Goal: Task Accomplishment & Management: Manage account settings

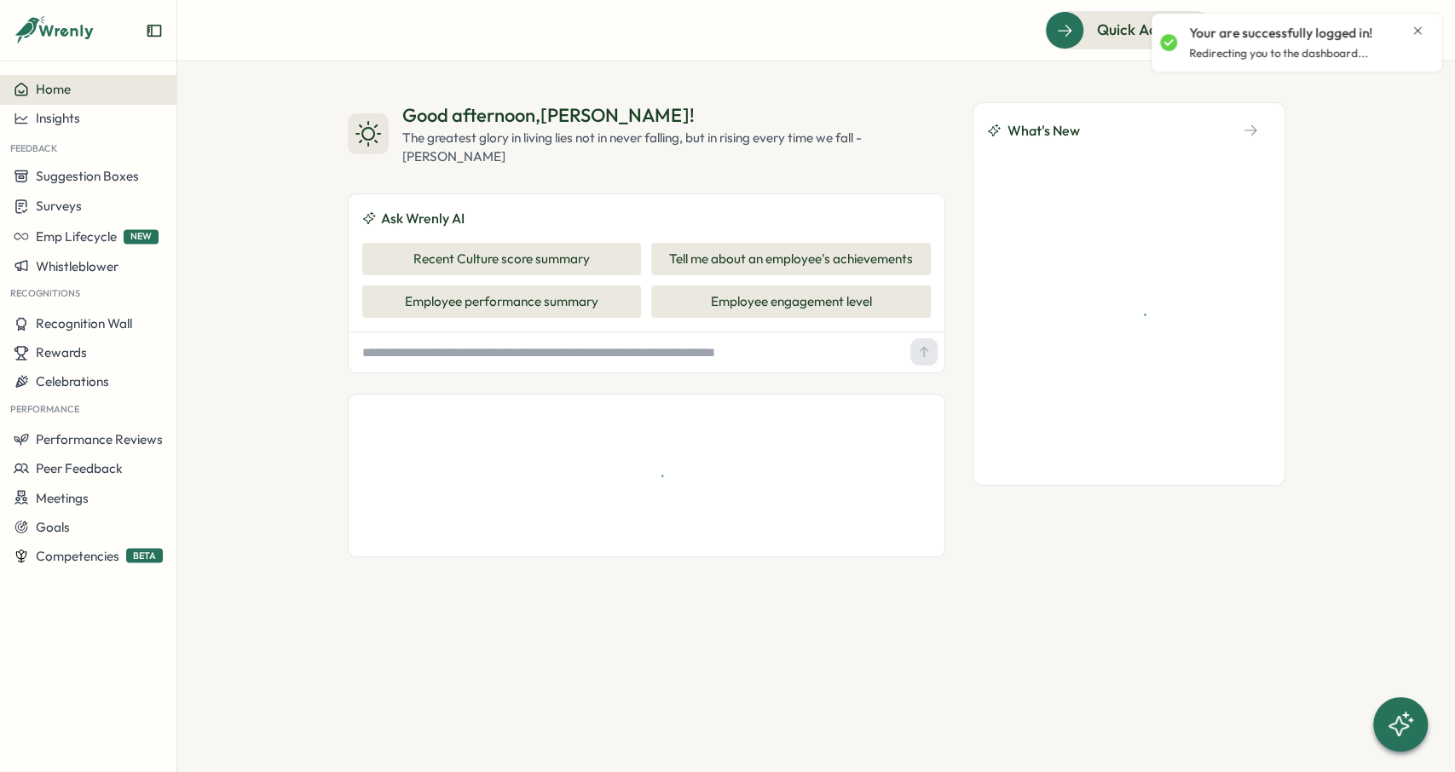
click at [1418, 32] on icon "Close notification" at bounding box center [1418, 30] width 8 height 8
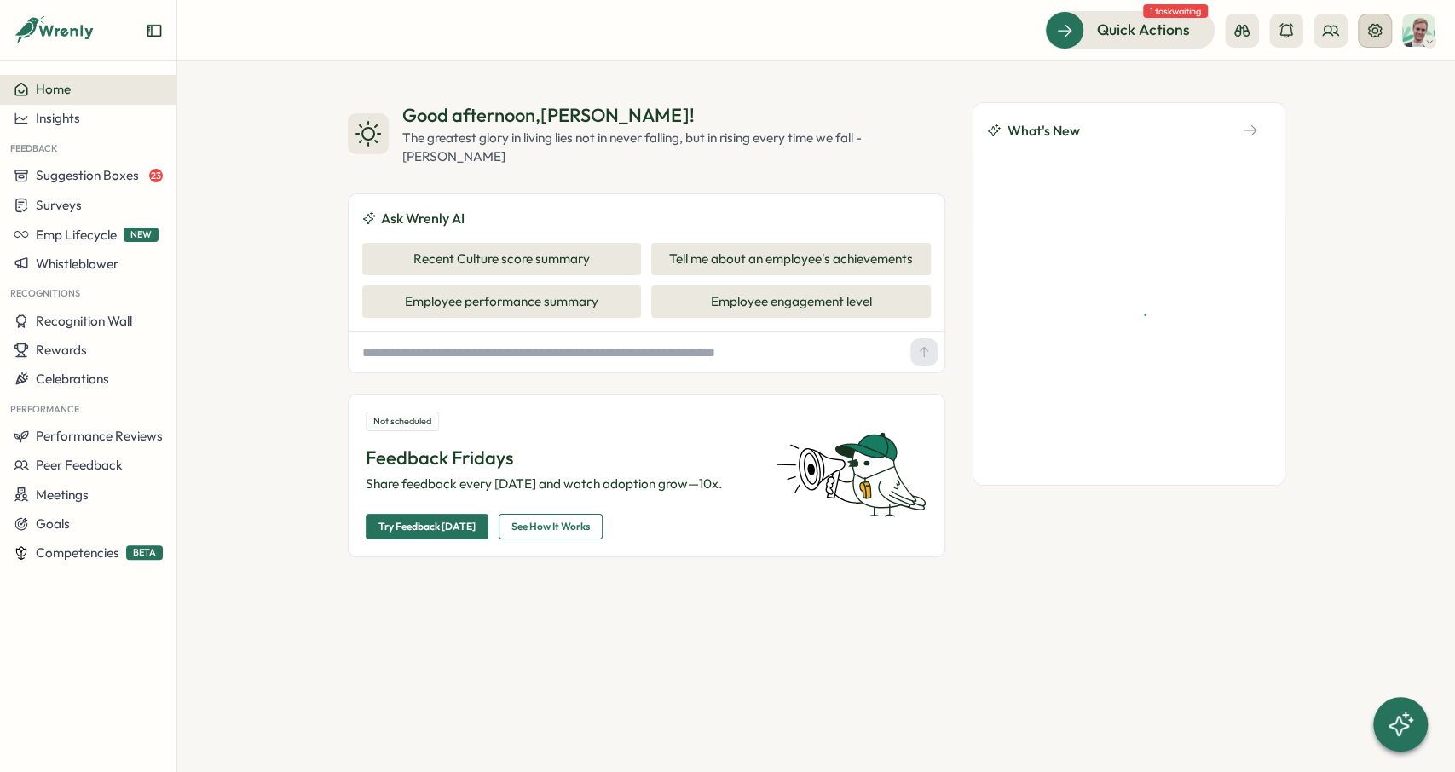
click at [1376, 28] on icon at bounding box center [1375, 30] width 14 height 14
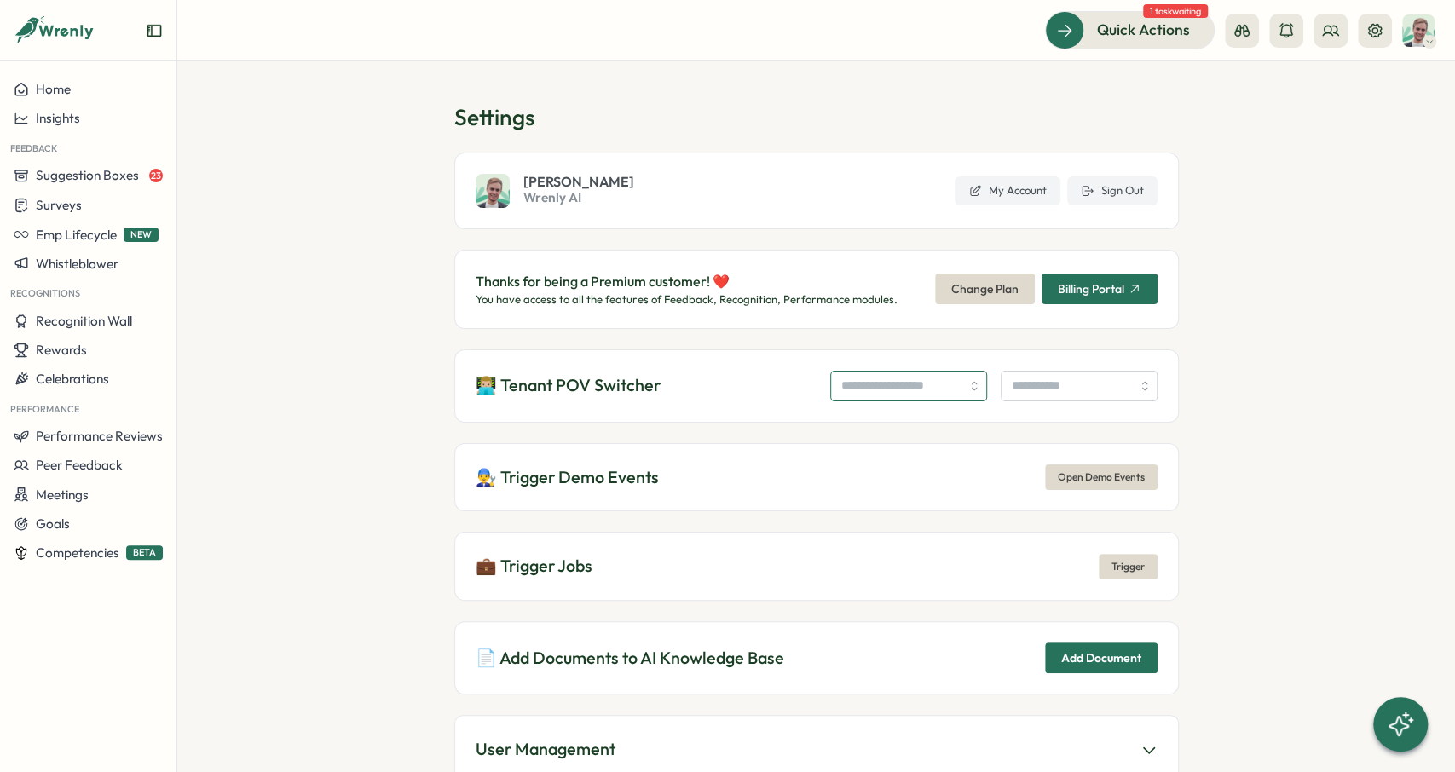
click at [909, 372] on input "search" at bounding box center [908, 386] width 157 height 31
paste input "**********"
type input "**********"
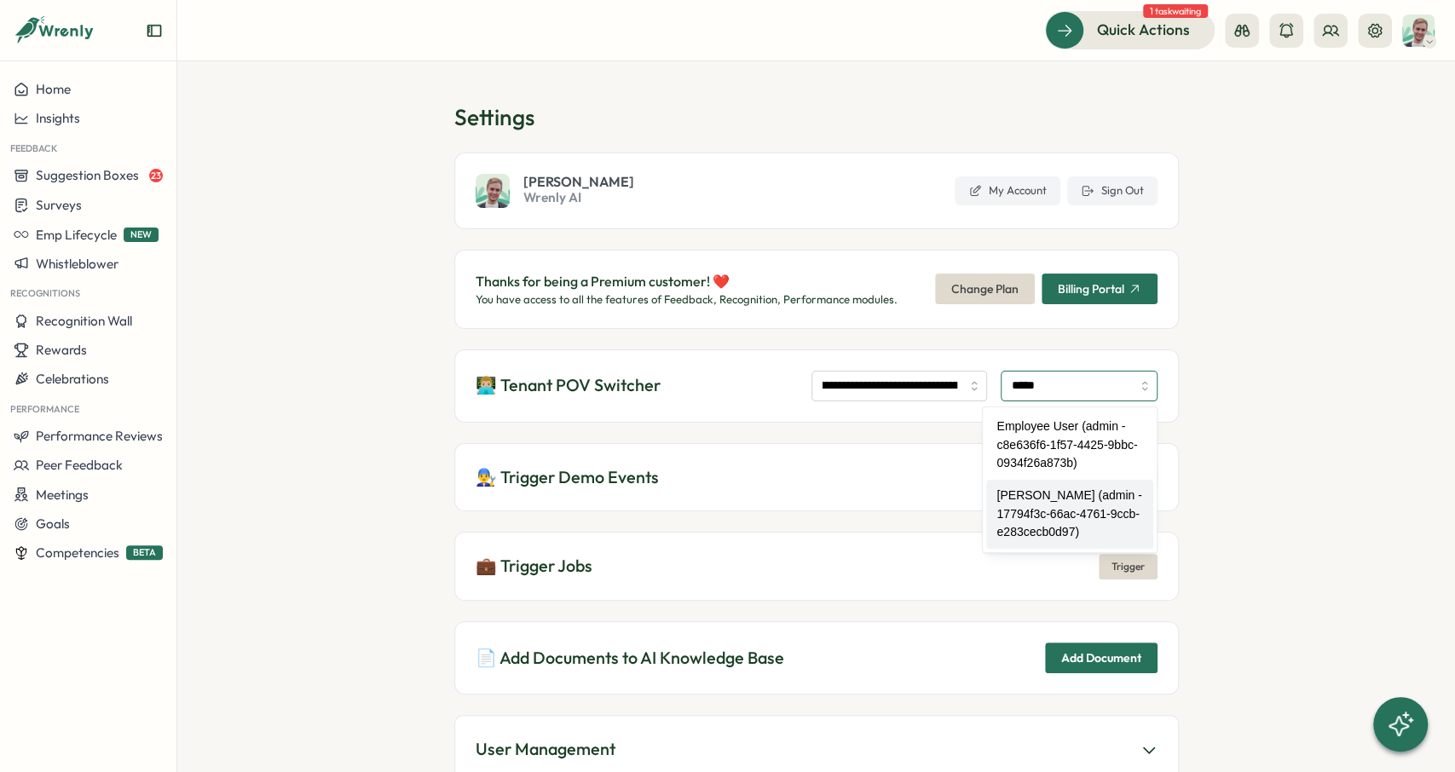
type input "**********"
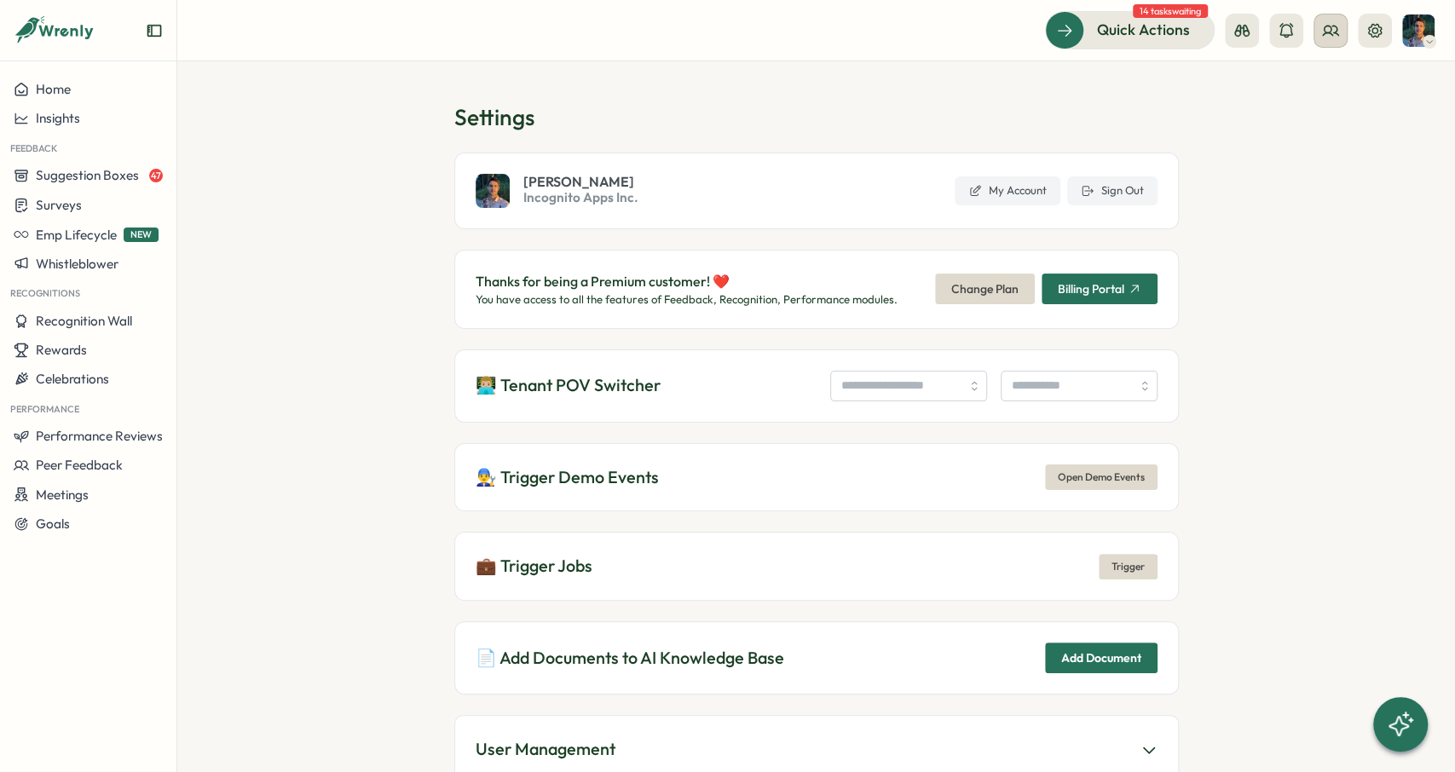
click at [1334, 26] on icon at bounding box center [1330, 30] width 15 height 9
click at [1317, 86] on div "Org Members" at bounding box center [1330, 84] width 107 height 19
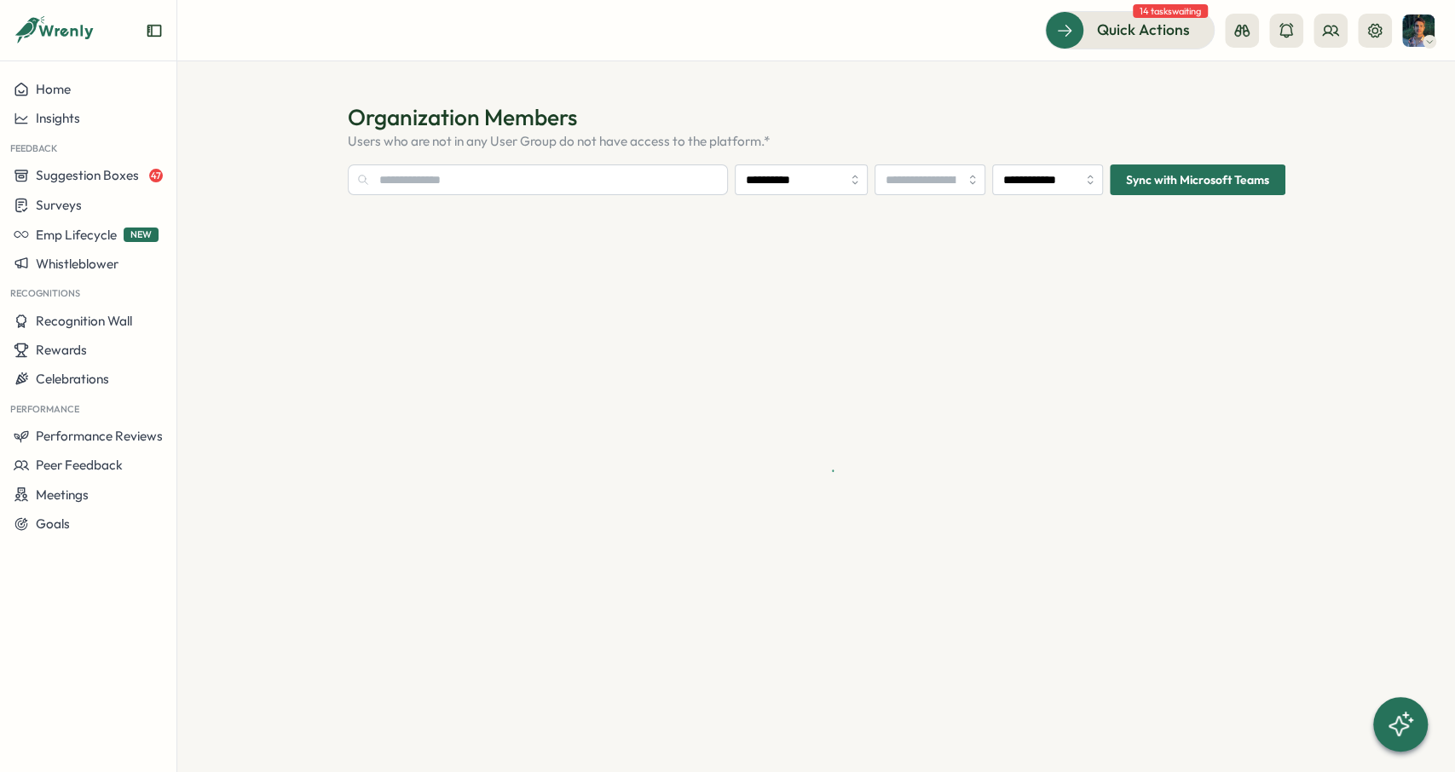
type input "**********"
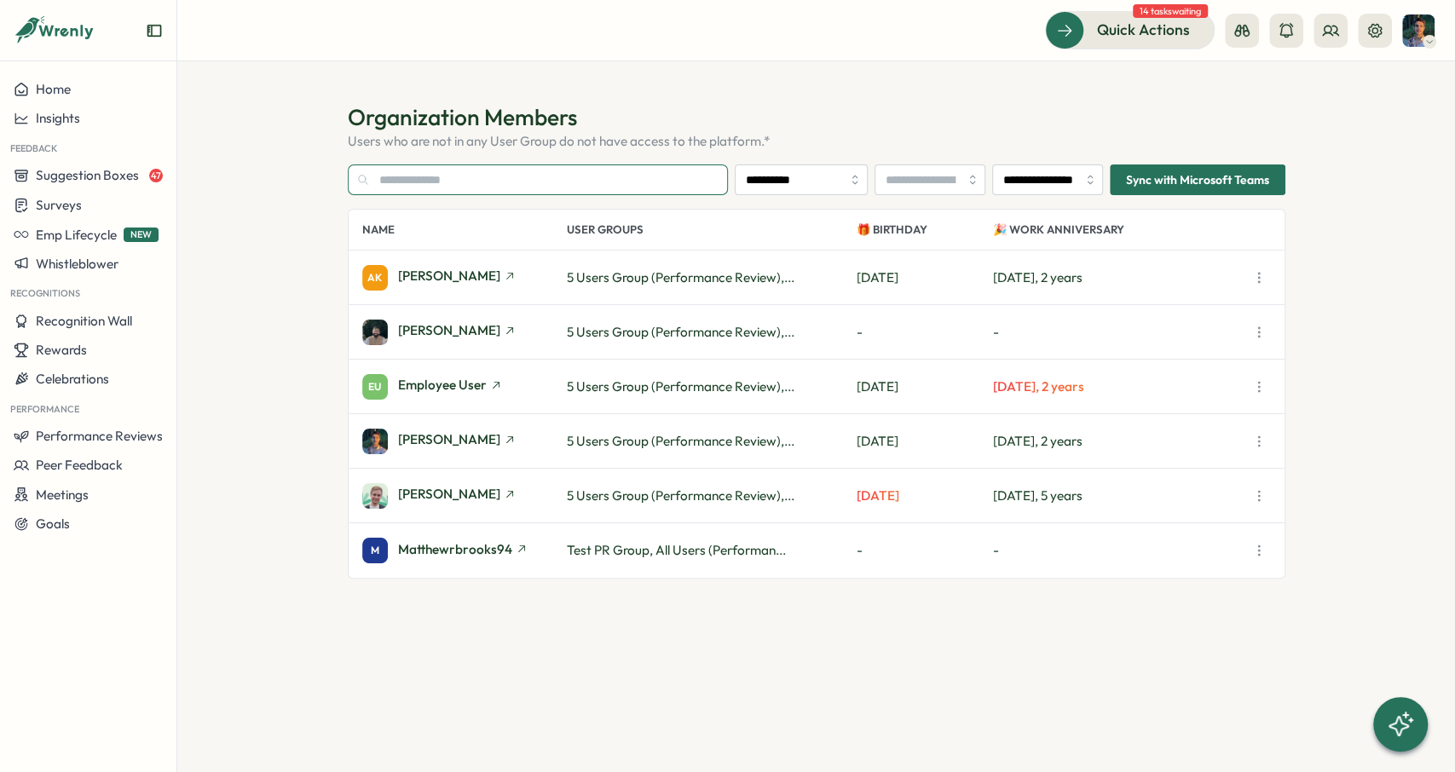
click at [551, 180] on input "text" at bounding box center [538, 179] width 380 height 31
click at [1325, 34] on icon at bounding box center [1330, 30] width 17 height 17
click at [1312, 114] on div "User Groups" at bounding box center [1330, 116] width 107 height 19
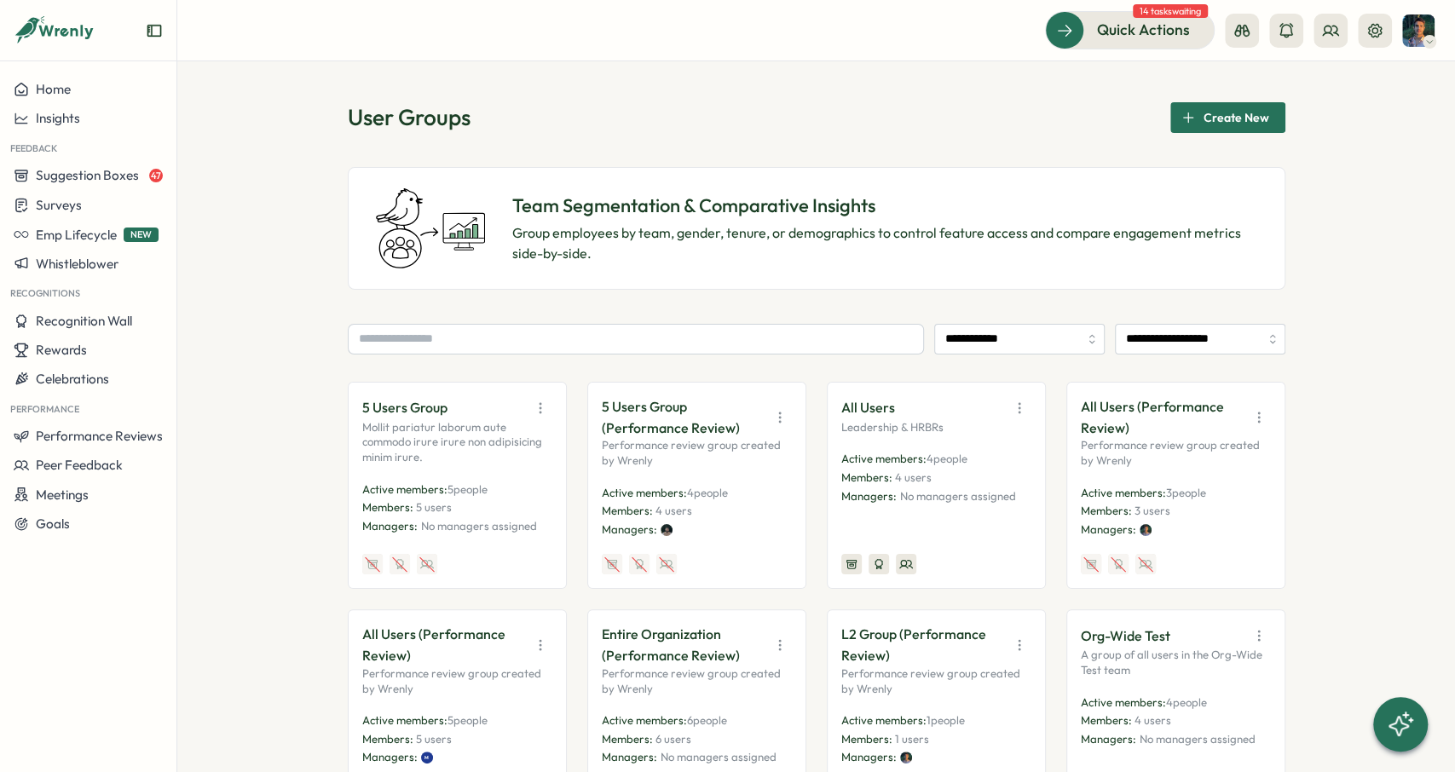
click at [778, 414] on icon "button" at bounding box center [779, 417] width 17 height 17
click at [756, 534] on button "Disable" at bounding box center [736, 542] width 107 height 29
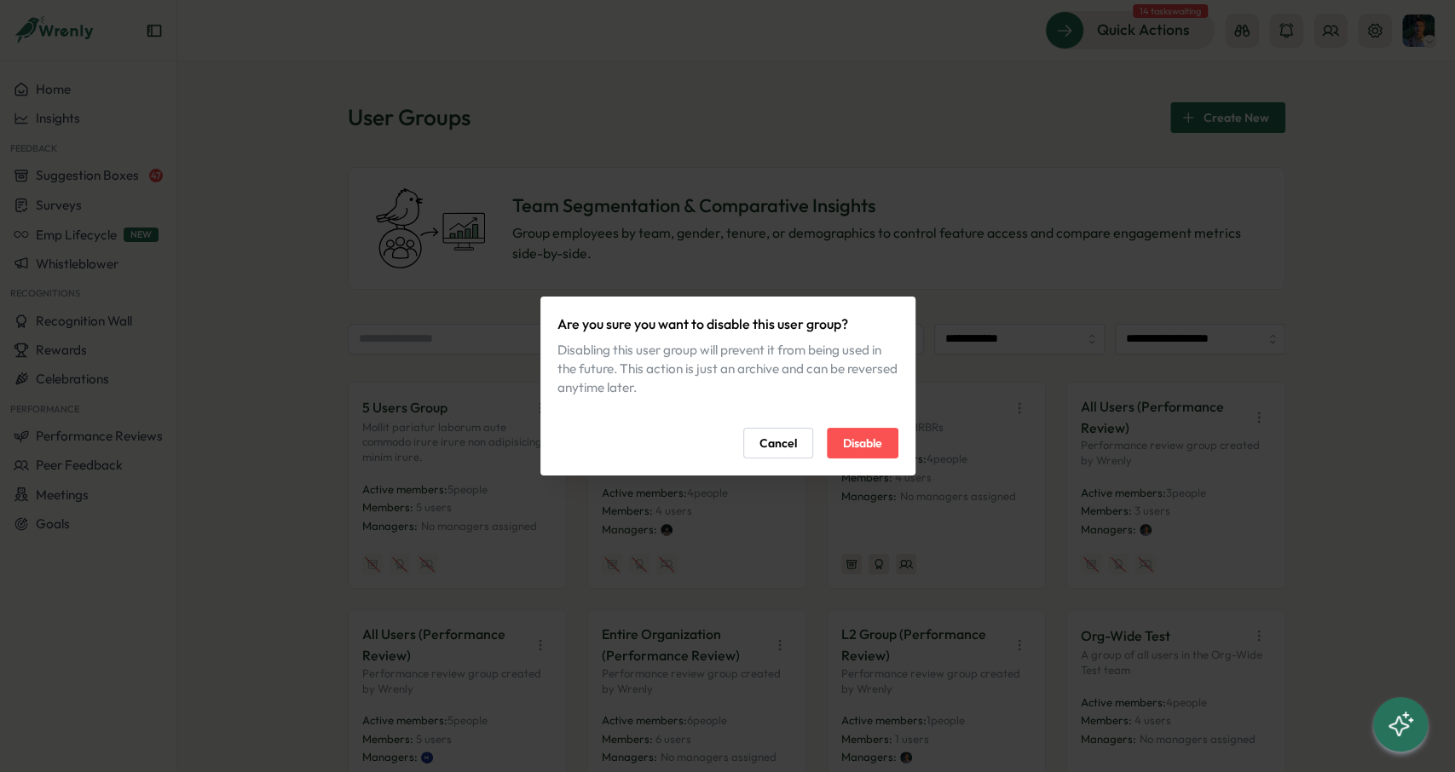
click at [874, 448] on span "Disable" at bounding box center [862, 443] width 39 height 29
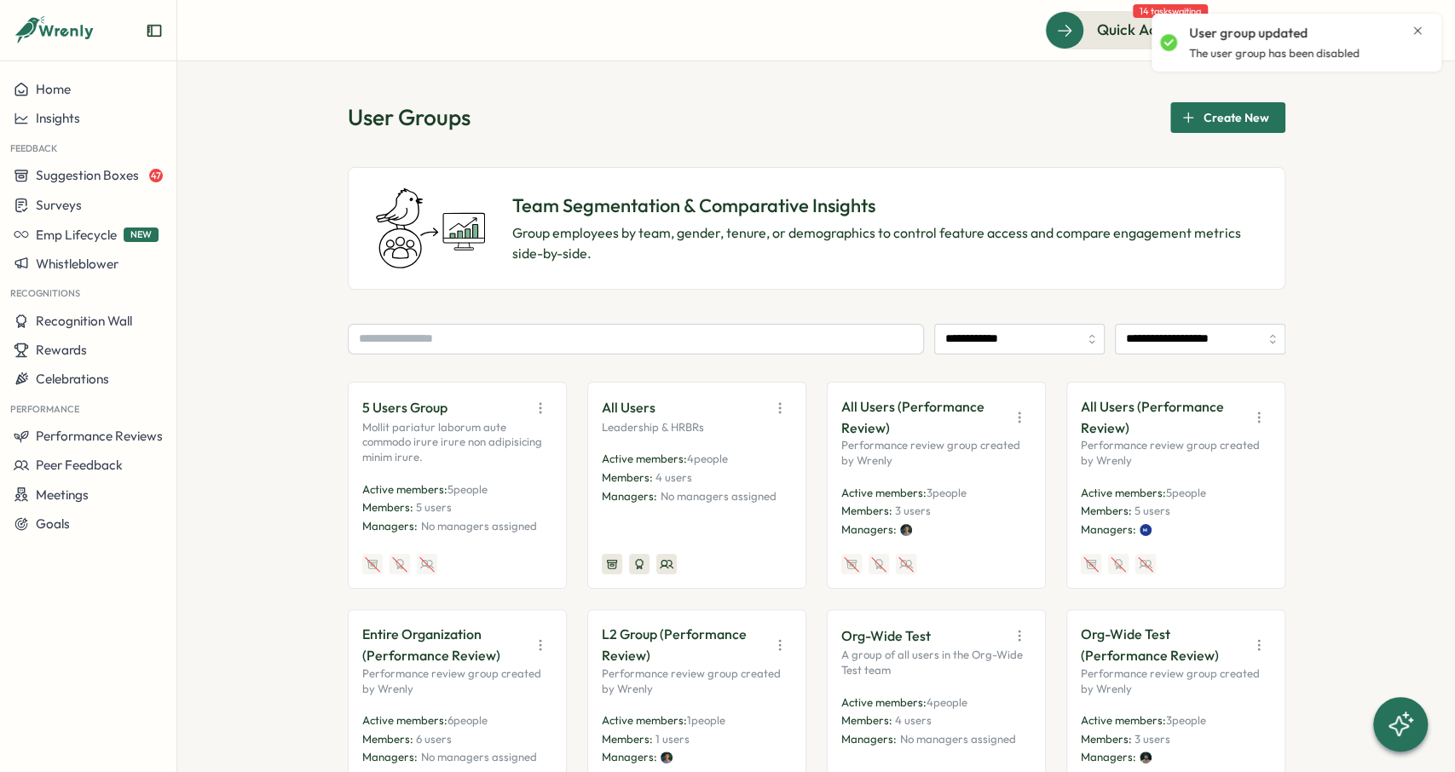
click at [1260, 646] on icon "button" at bounding box center [1258, 645] width 17 height 17
click at [1210, 620] on button "Disable" at bounding box center [1215, 608] width 107 height 29
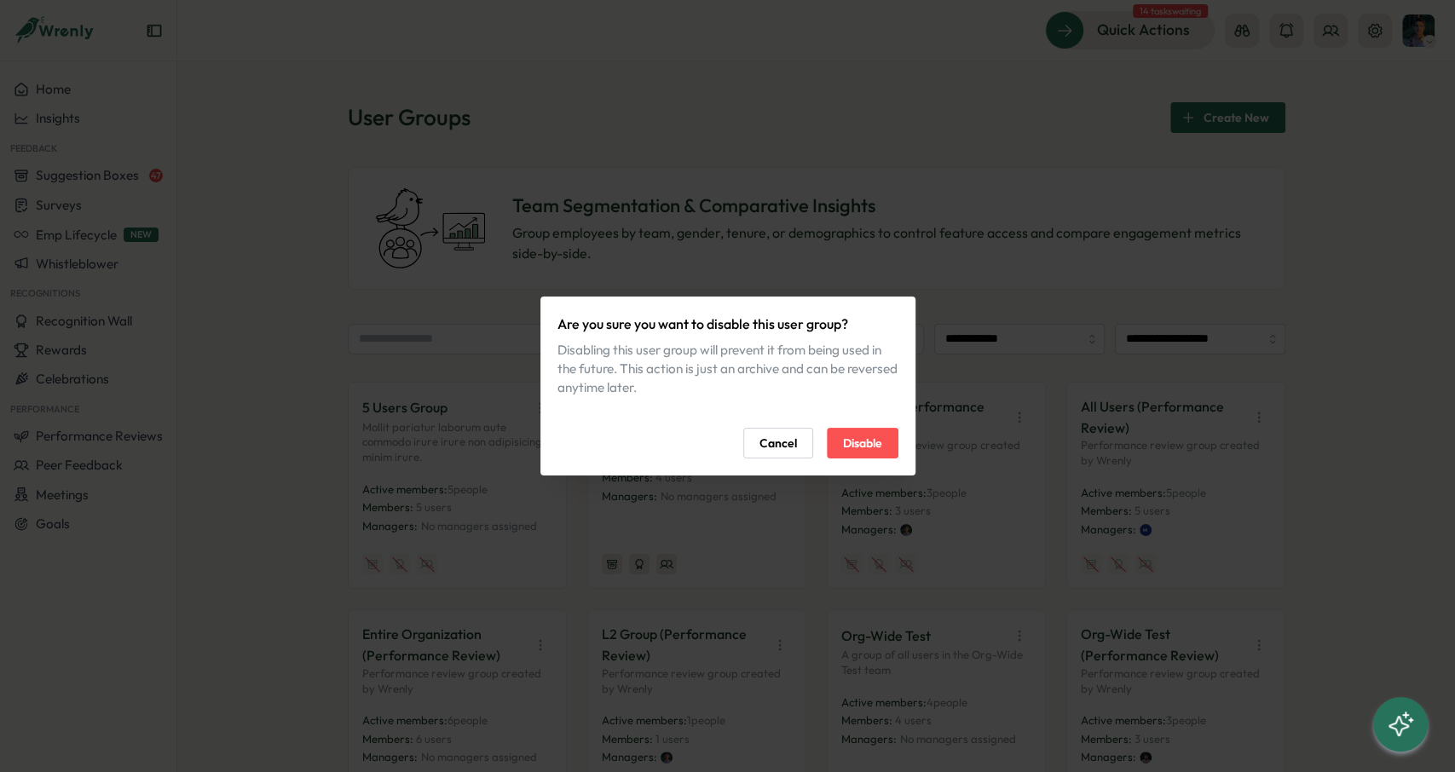
click at [864, 442] on span "Disable" at bounding box center [862, 443] width 39 height 29
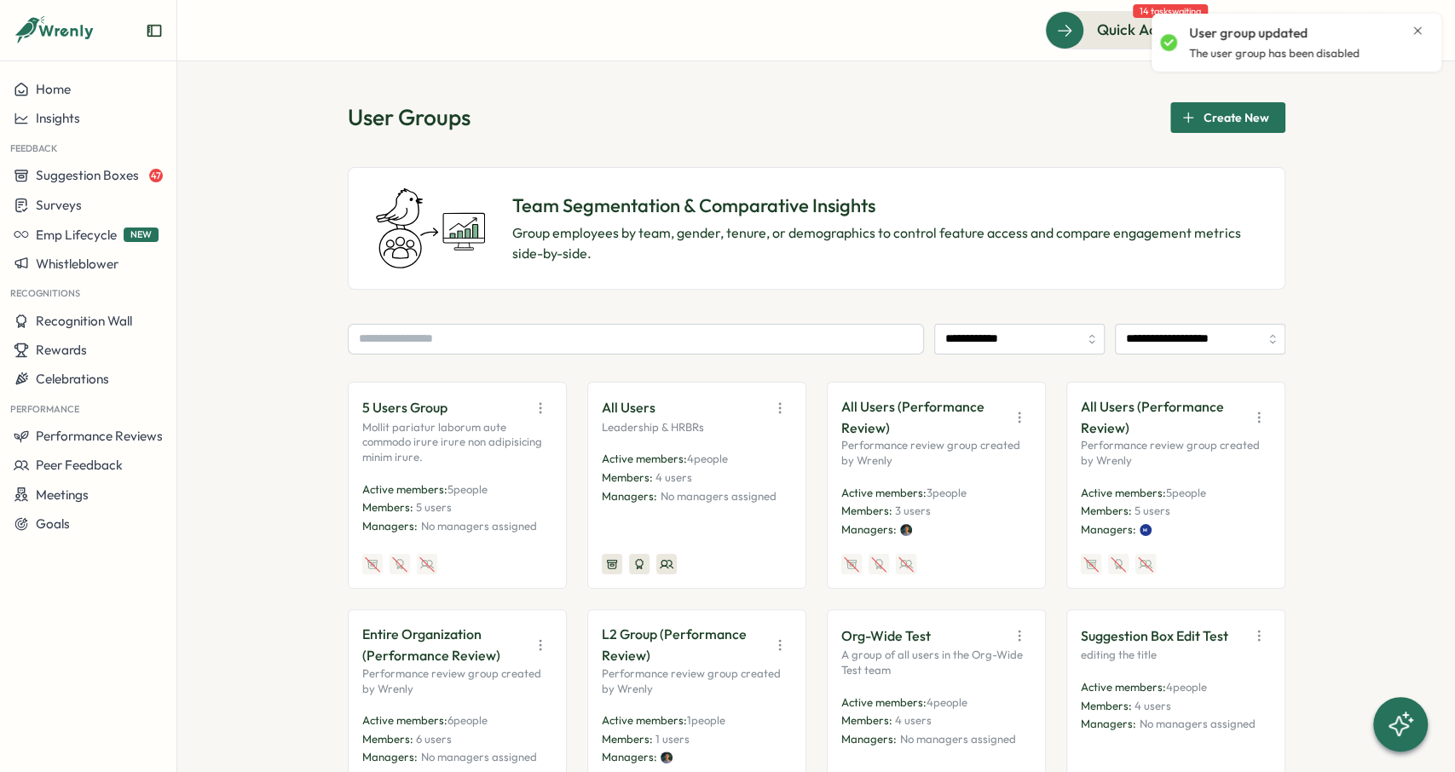
click at [1414, 27] on icon "Close notification" at bounding box center [1418, 30] width 8 height 8
click at [1340, 29] on button at bounding box center [1330, 31] width 34 height 34
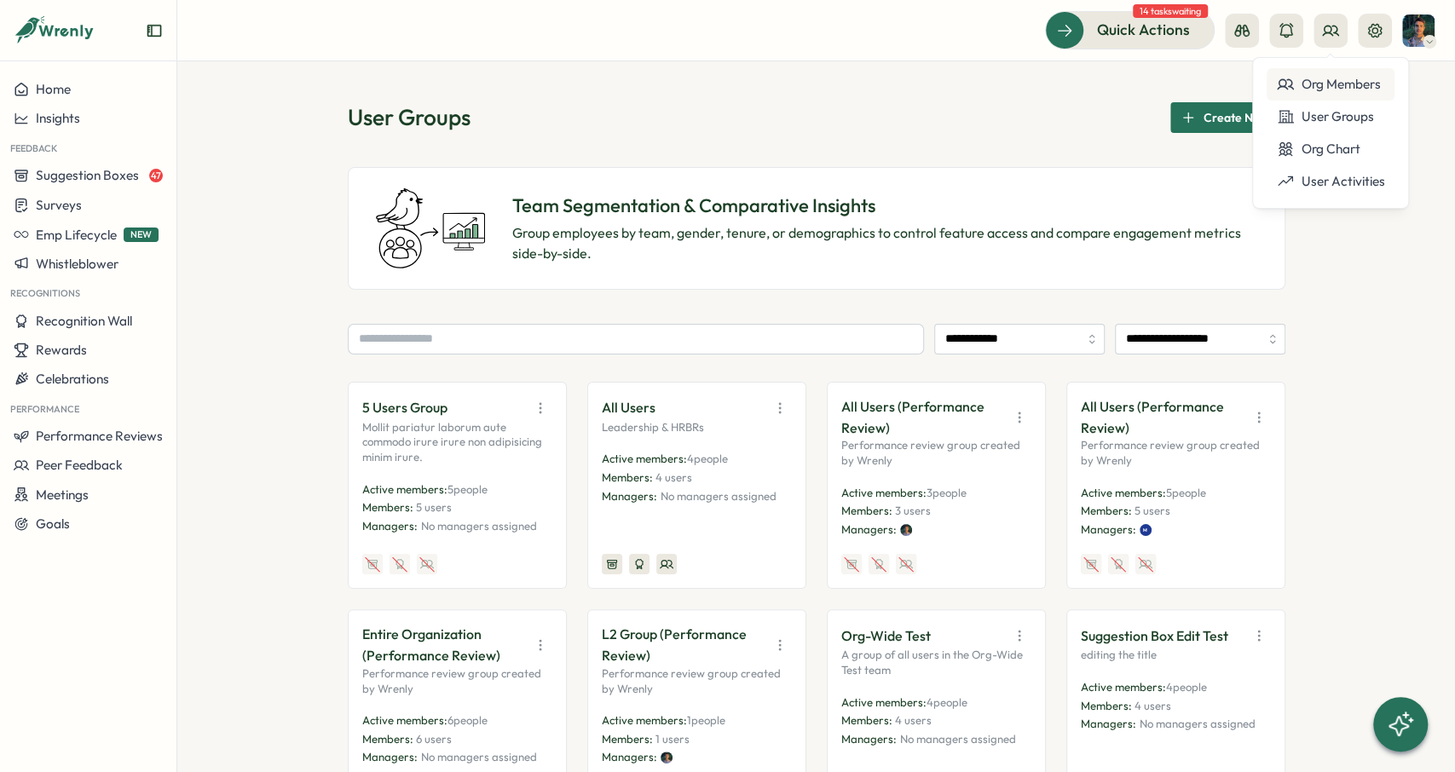
click at [1306, 72] on div "Org Members" at bounding box center [1330, 84] width 128 height 32
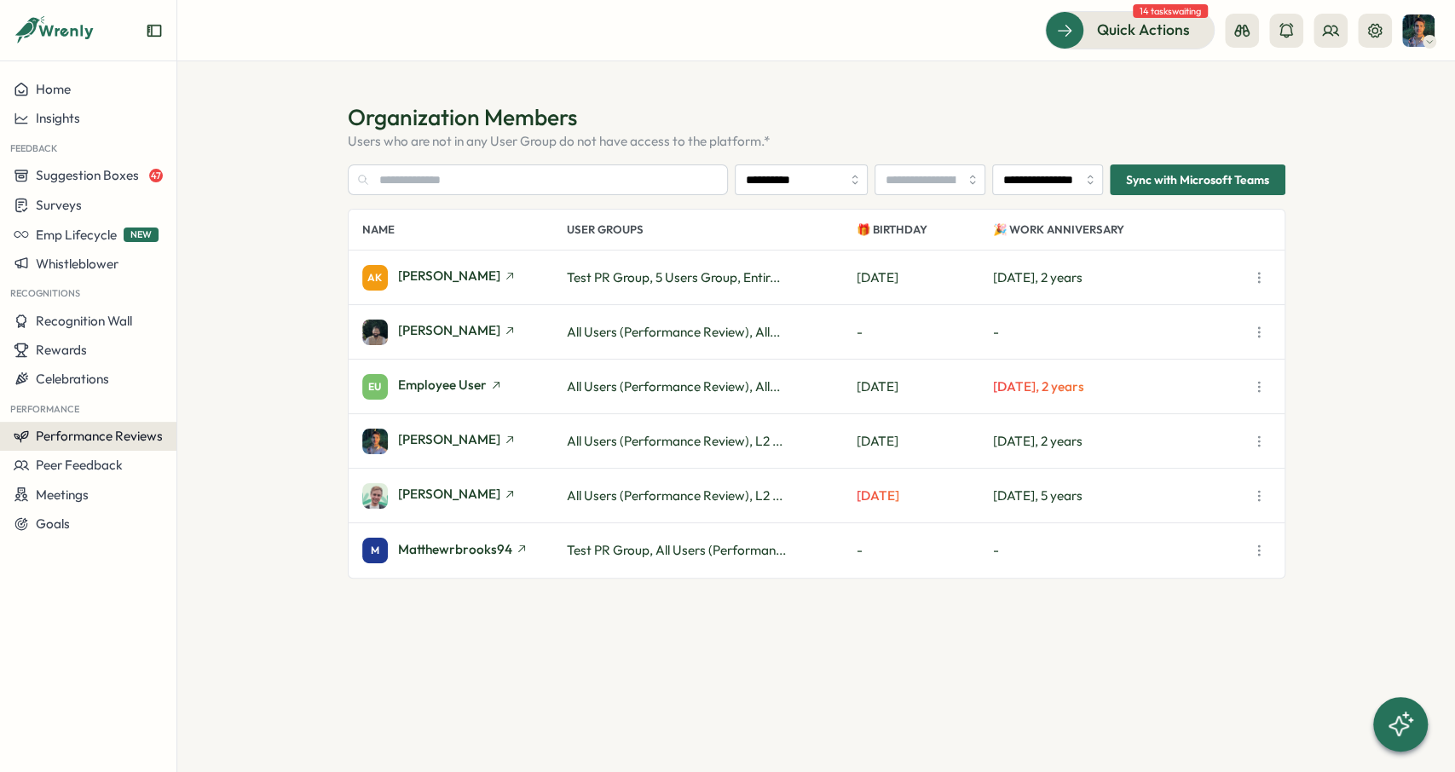
click at [81, 432] on span "Performance Reviews" at bounding box center [99, 436] width 127 height 16
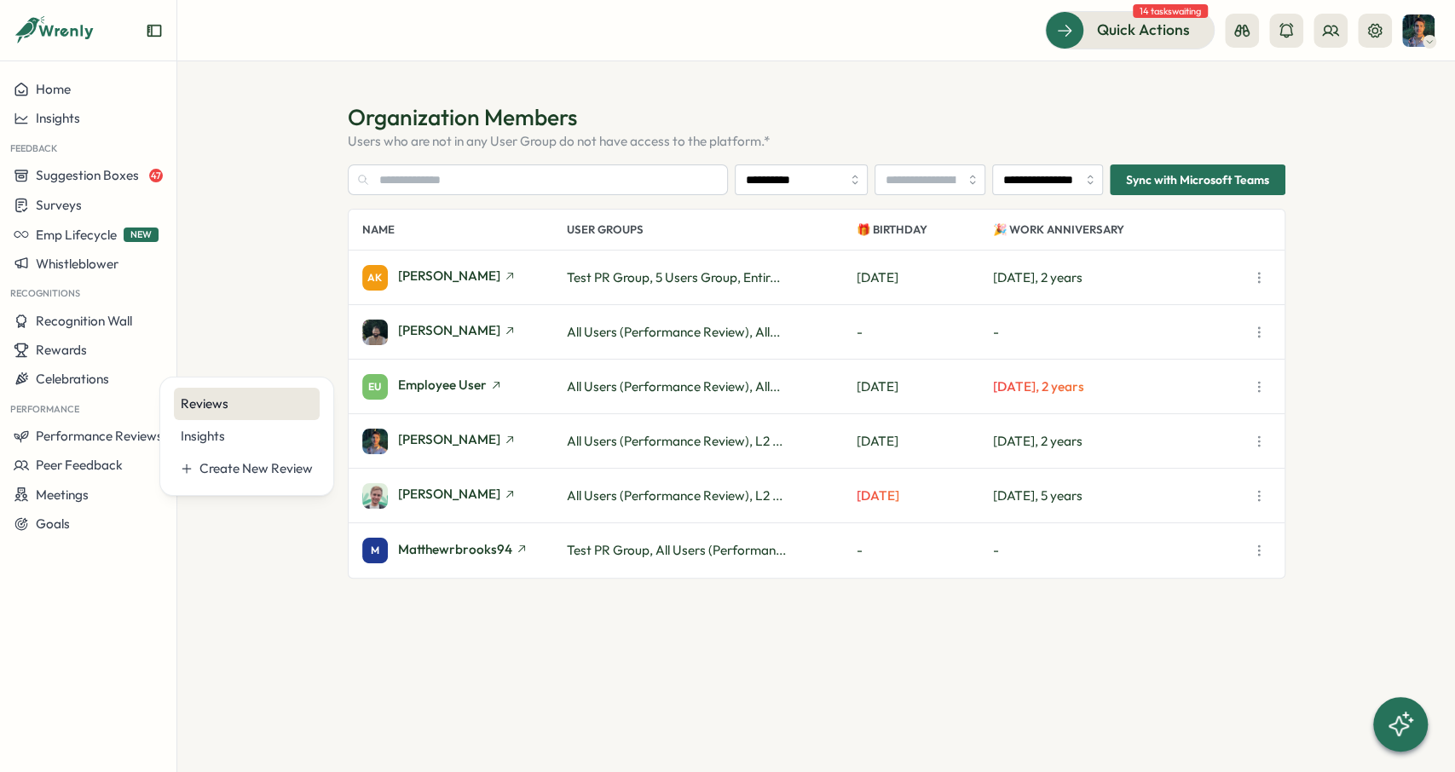
click at [233, 391] on div "Reviews" at bounding box center [247, 404] width 146 height 32
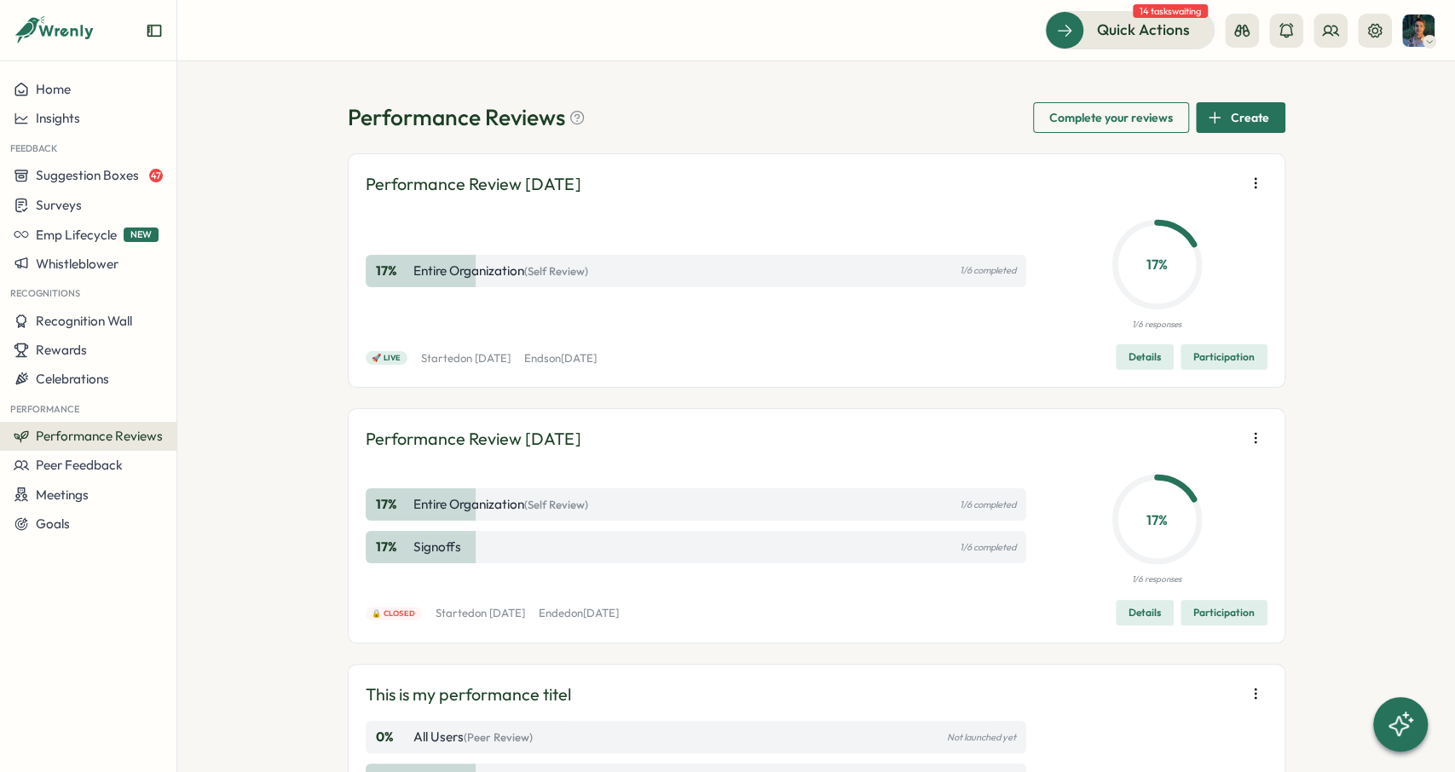
click at [788, 352] on div "🚀 Live Started on Tue, 14 Oct 2025 Ends on Wed, 22 Oct 2025 Details Participati…" at bounding box center [817, 357] width 902 height 26
click at [1257, 179] on icon "button" at bounding box center [1255, 183] width 17 height 17
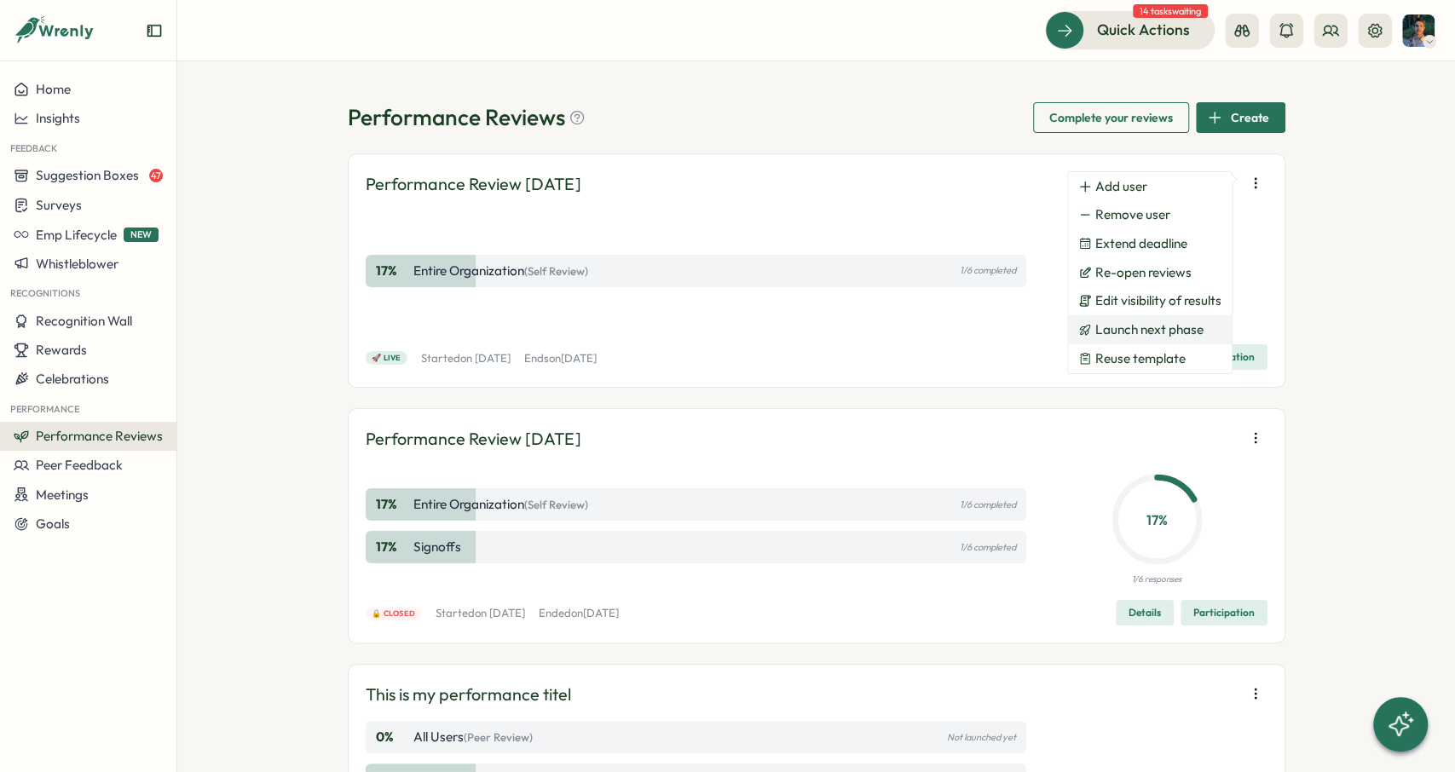
click at [1189, 330] on span "Launch next phase" at bounding box center [1149, 329] width 108 height 15
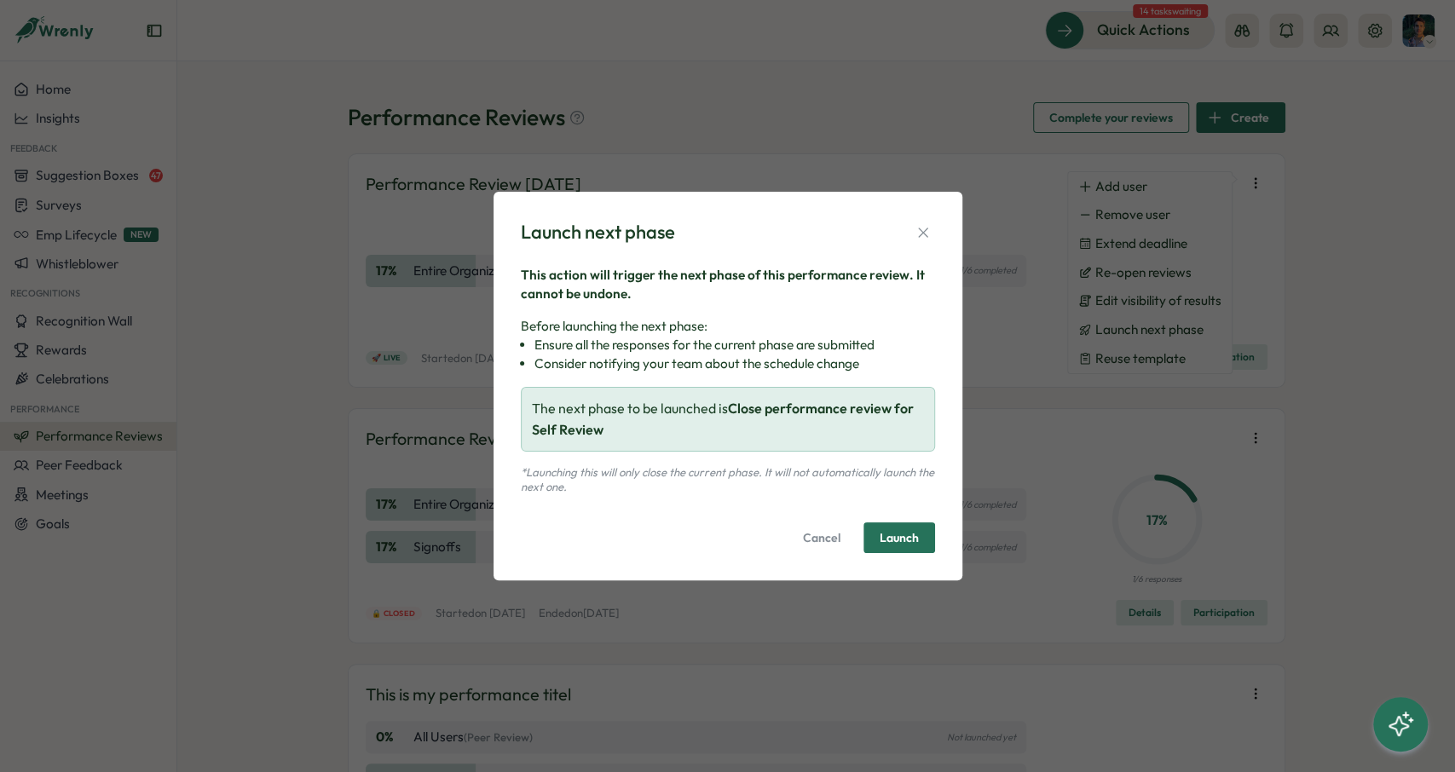
click at [897, 528] on span "Launch" at bounding box center [899, 537] width 39 height 29
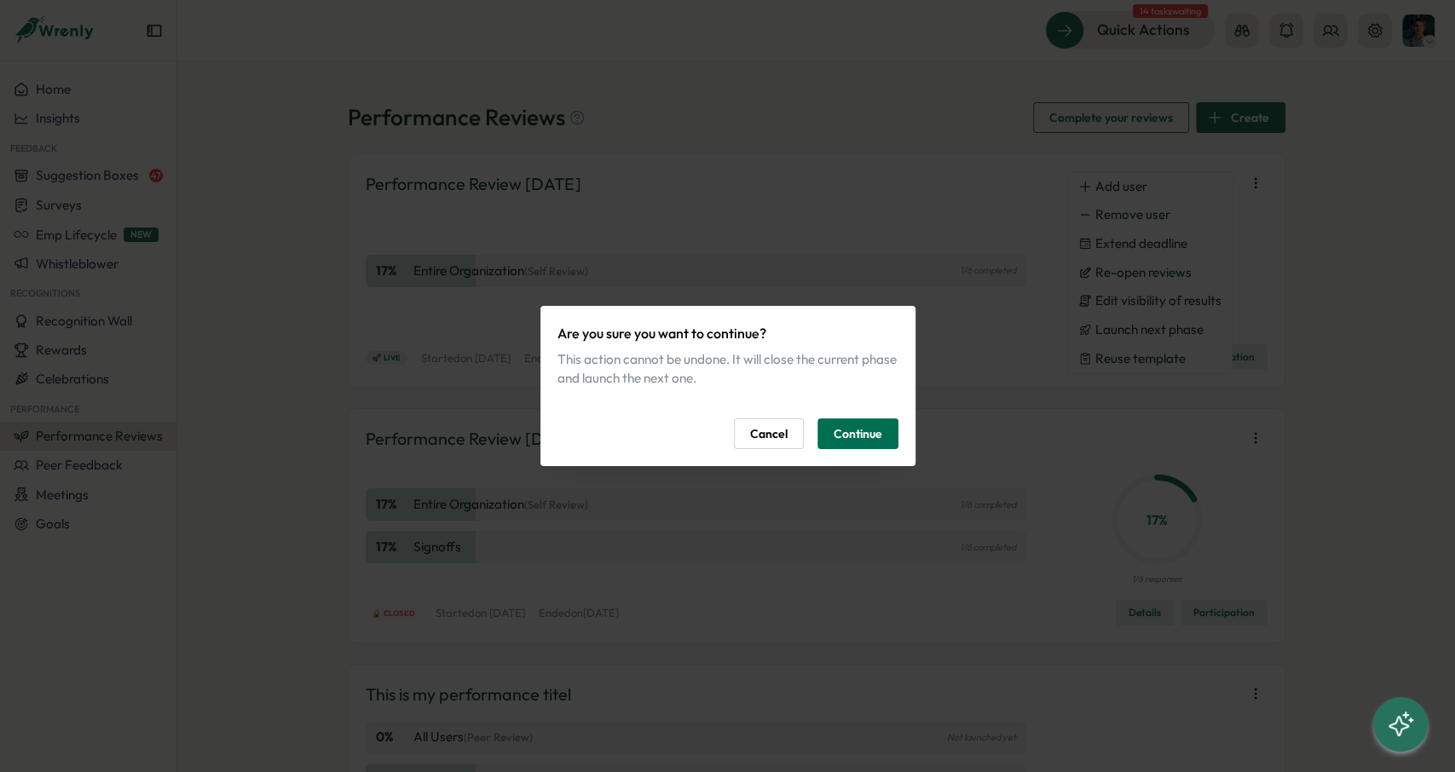
click at [858, 435] on span "Continue" at bounding box center [857, 433] width 49 height 29
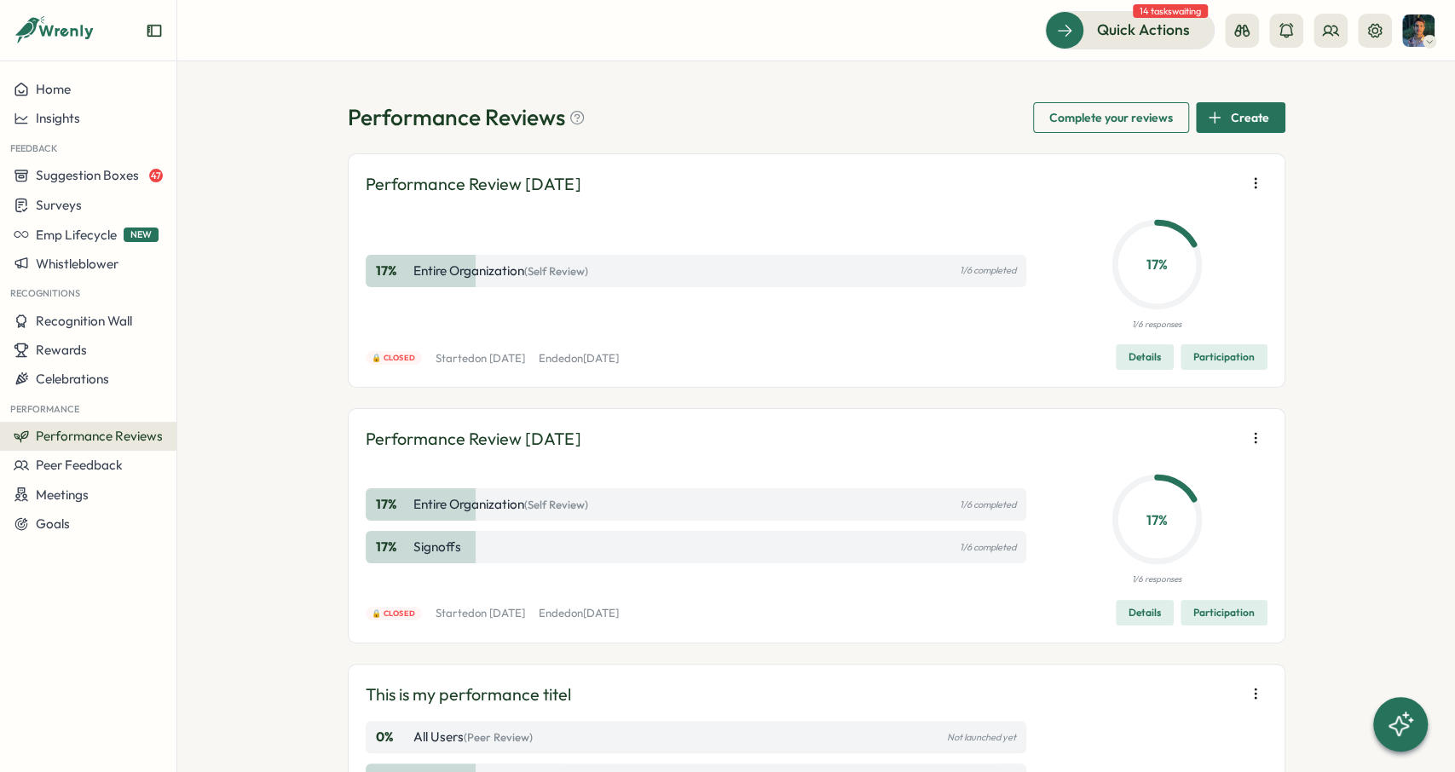
click at [1257, 183] on icon "button" at bounding box center [1255, 183] width 17 height 17
click at [1354, 210] on div "Performance Reviews Complete your reviews Create Performance Review October 202…" at bounding box center [816, 416] width 1278 height 711
click at [983, 94] on div "Performance Reviews Complete your reviews Create Performance Review October 202…" at bounding box center [816, 416] width 1278 height 711
drag, startPoint x: 1259, startPoint y: 166, endPoint x: 1255, endPoint y: 183, distance: 17.4
click at [1255, 183] on div "Performance Review October 2025 17 % Entire Organization (Self Review) 1/6 comp…" at bounding box center [816, 270] width 937 height 234
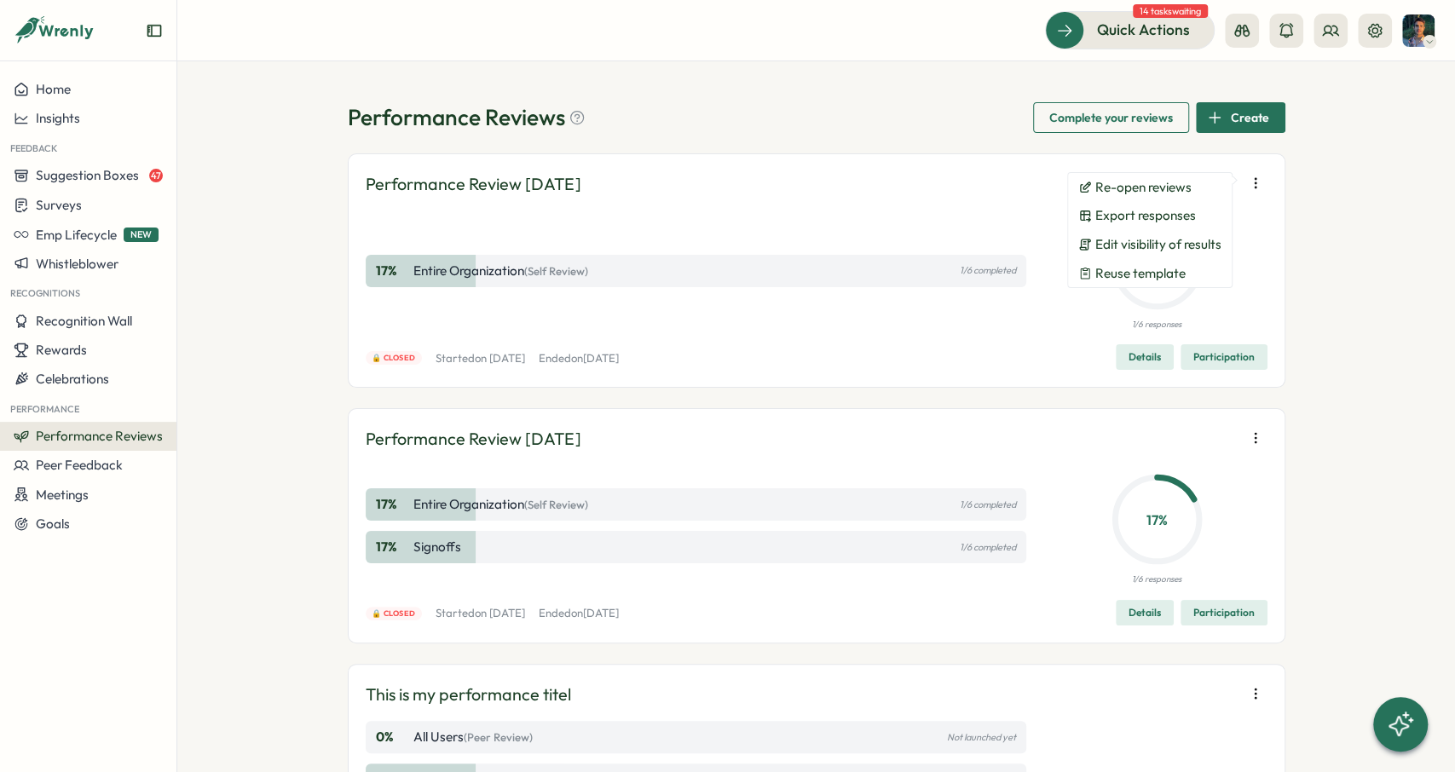
click at [1255, 183] on icon "button" at bounding box center [1255, 182] width 1 height 9
click at [1174, 262] on button "Reuse template" at bounding box center [1150, 272] width 164 height 29
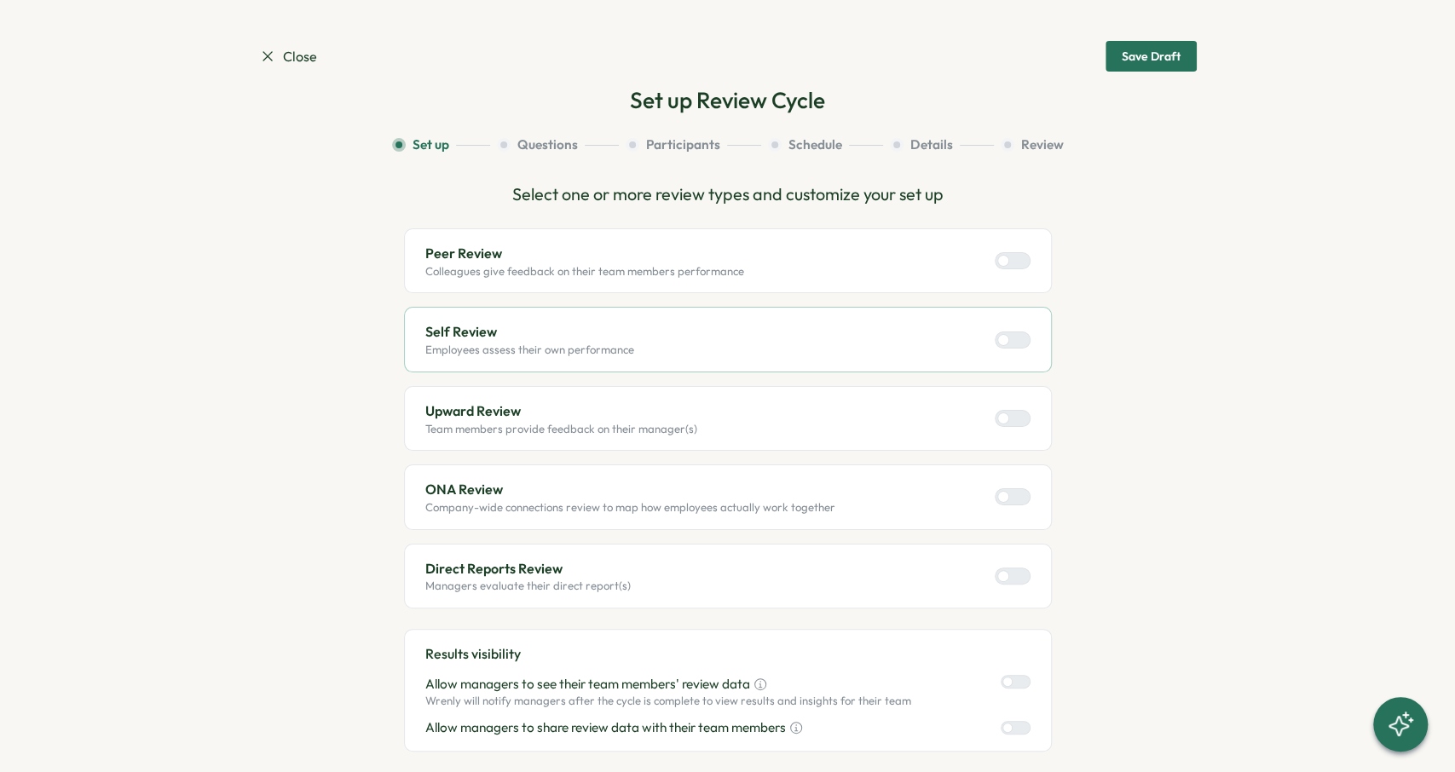
scroll to position [298, 0]
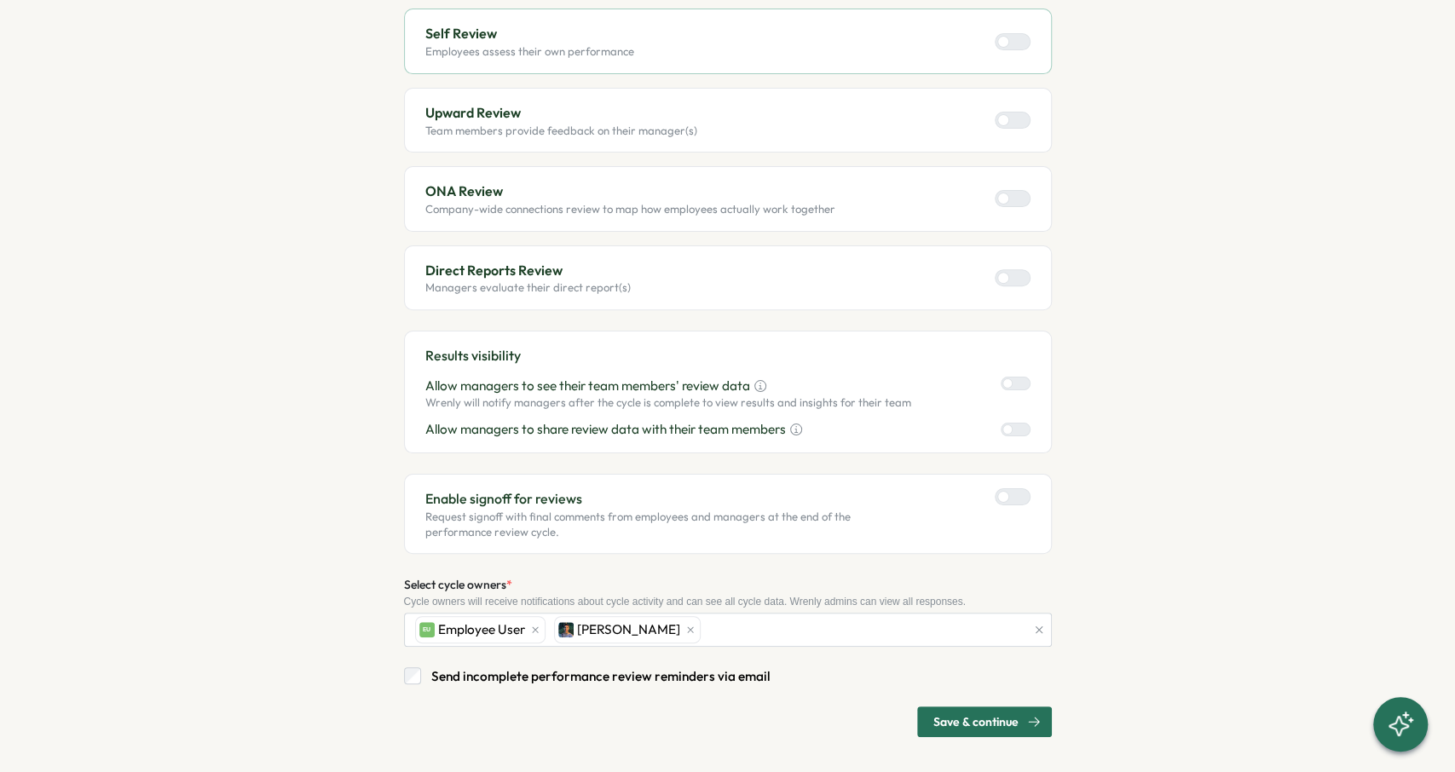
click at [981, 707] on span "Save & continue" at bounding box center [975, 721] width 85 height 29
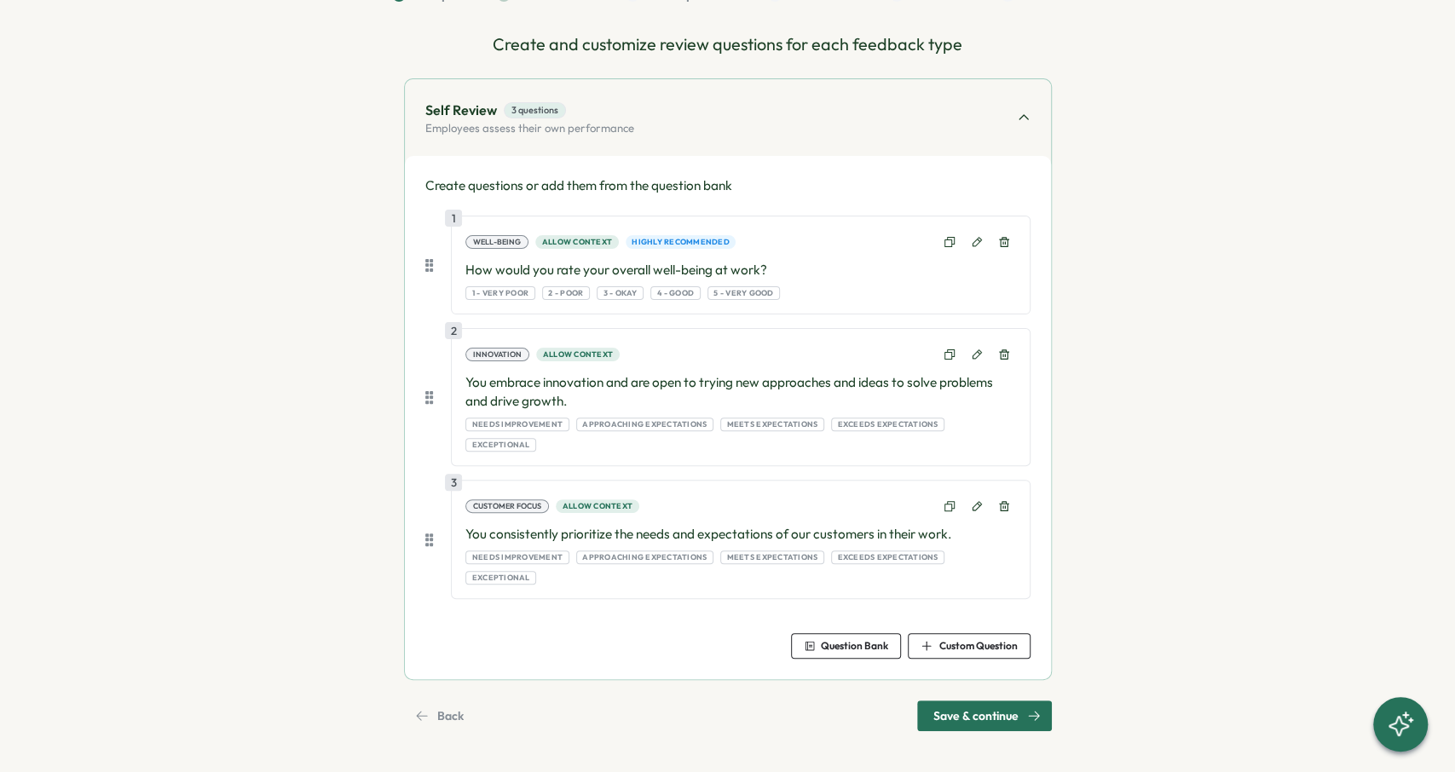
scroll to position [107, 0]
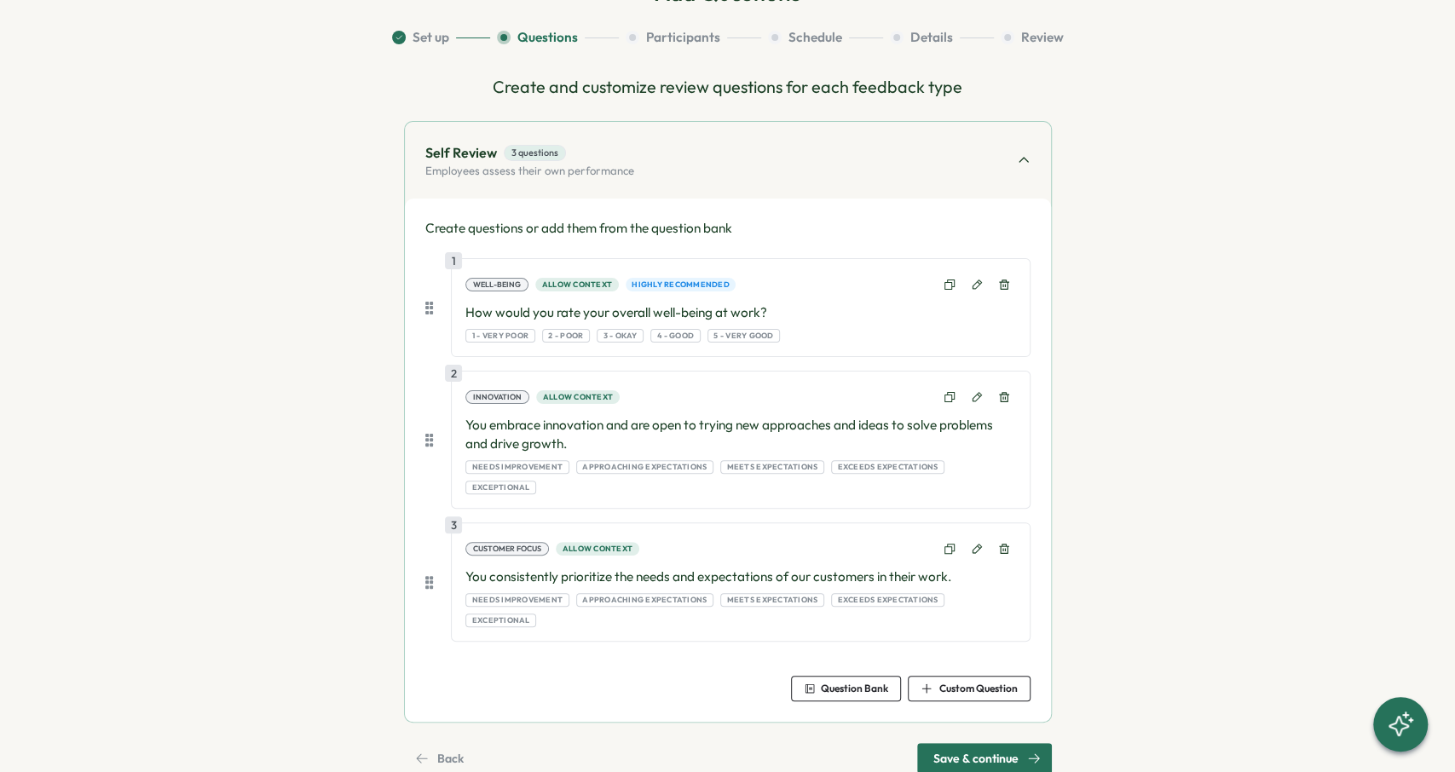
click at [978, 744] on span "Save & continue" at bounding box center [975, 758] width 85 height 29
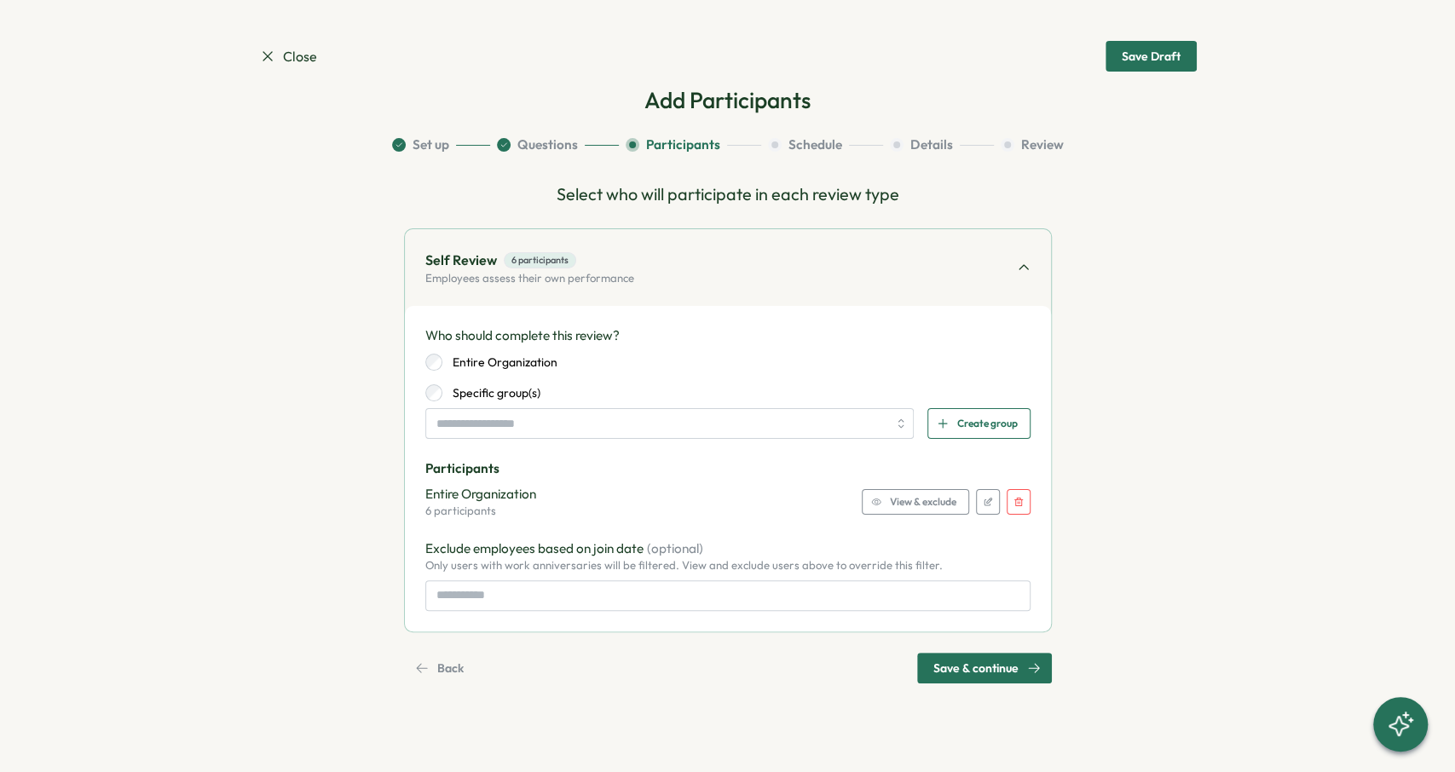
scroll to position [0, 0]
click at [986, 659] on span "Save & continue" at bounding box center [975, 668] width 85 height 29
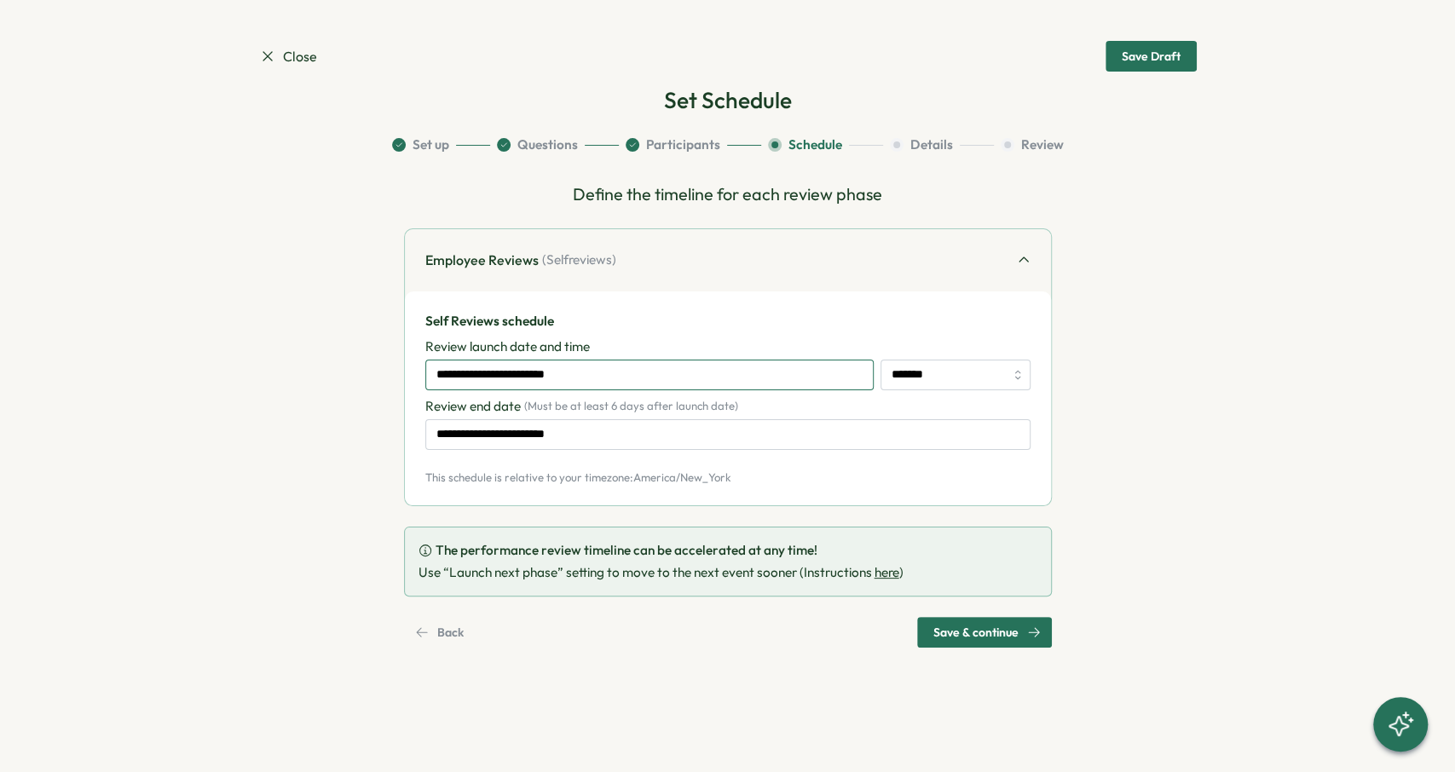
click at [807, 381] on input "**********" at bounding box center [649, 375] width 448 height 31
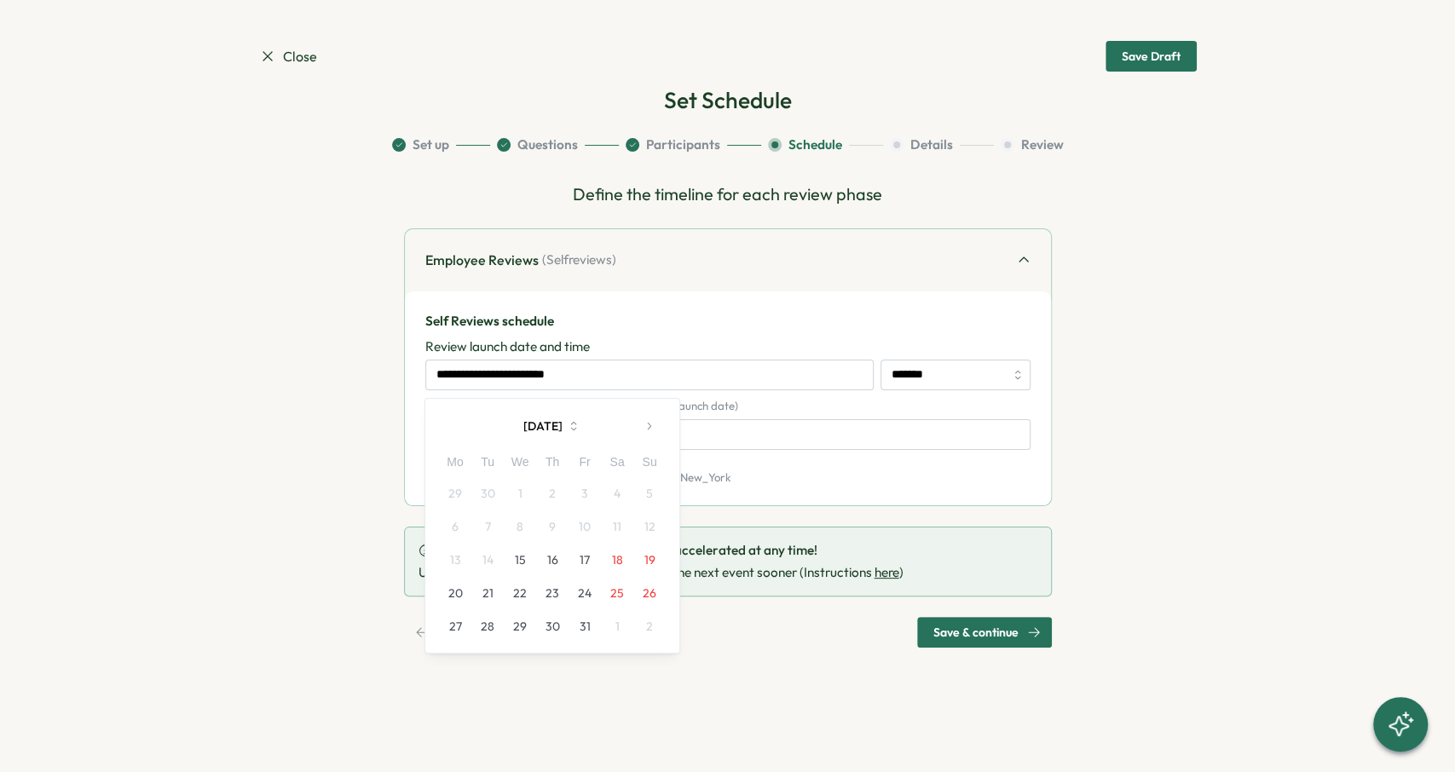
click at [528, 568] on button "15" at bounding box center [520, 560] width 32 height 32
type input "**********"
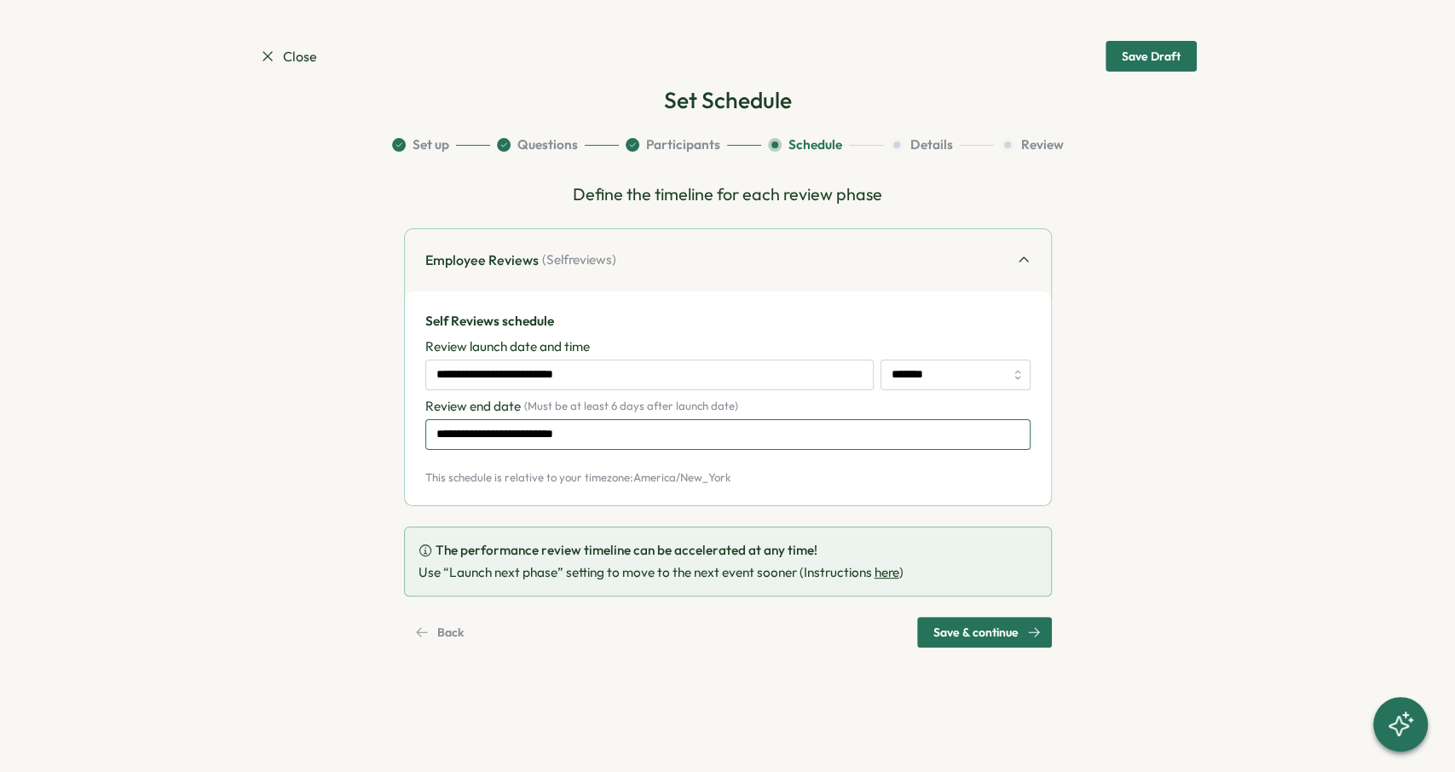
click at [636, 434] on input "**********" at bounding box center [727, 434] width 605 height 31
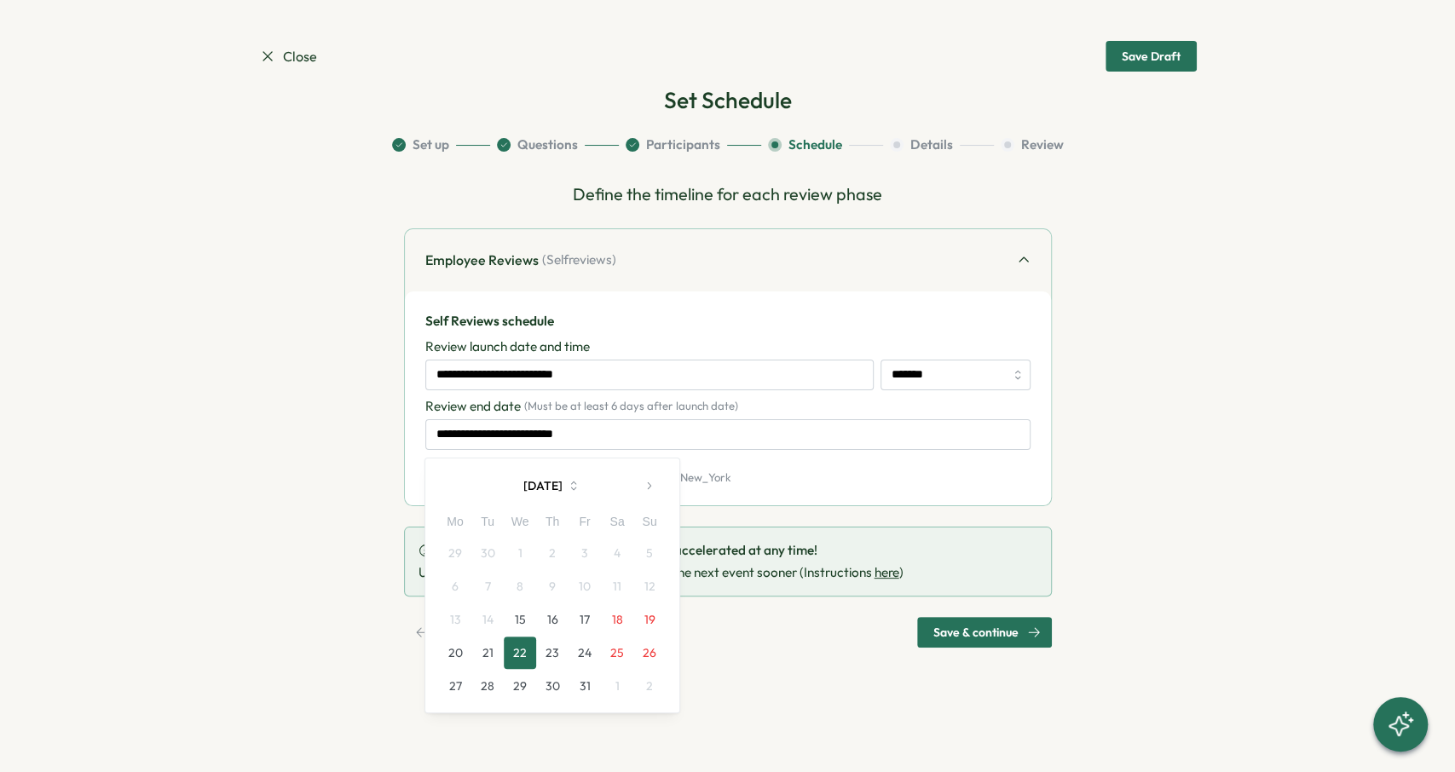
click at [519, 688] on button "29" at bounding box center [520, 686] width 32 height 32
type input "**********"
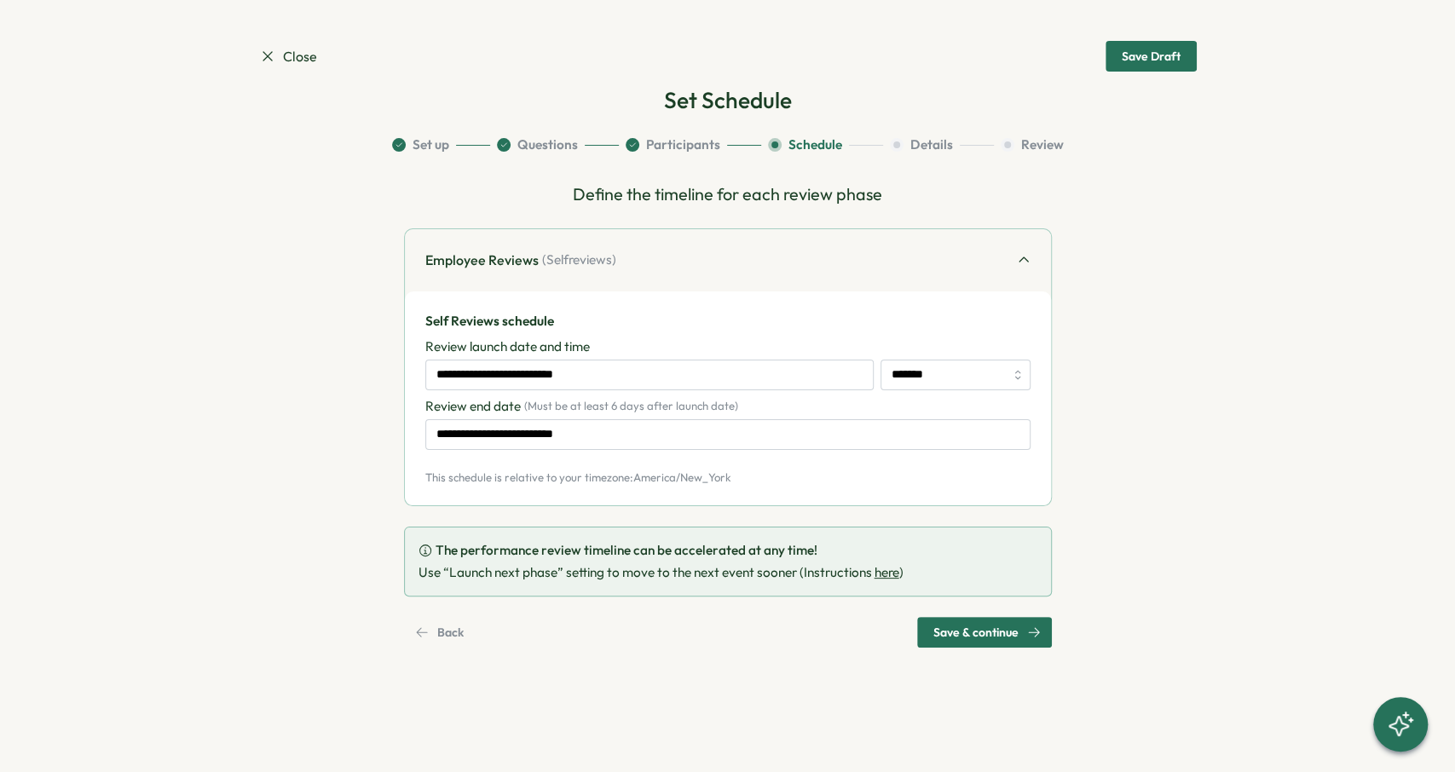
click at [989, 642] on span "Save & continue" at bounding box center [975, 632] width 85 height 29
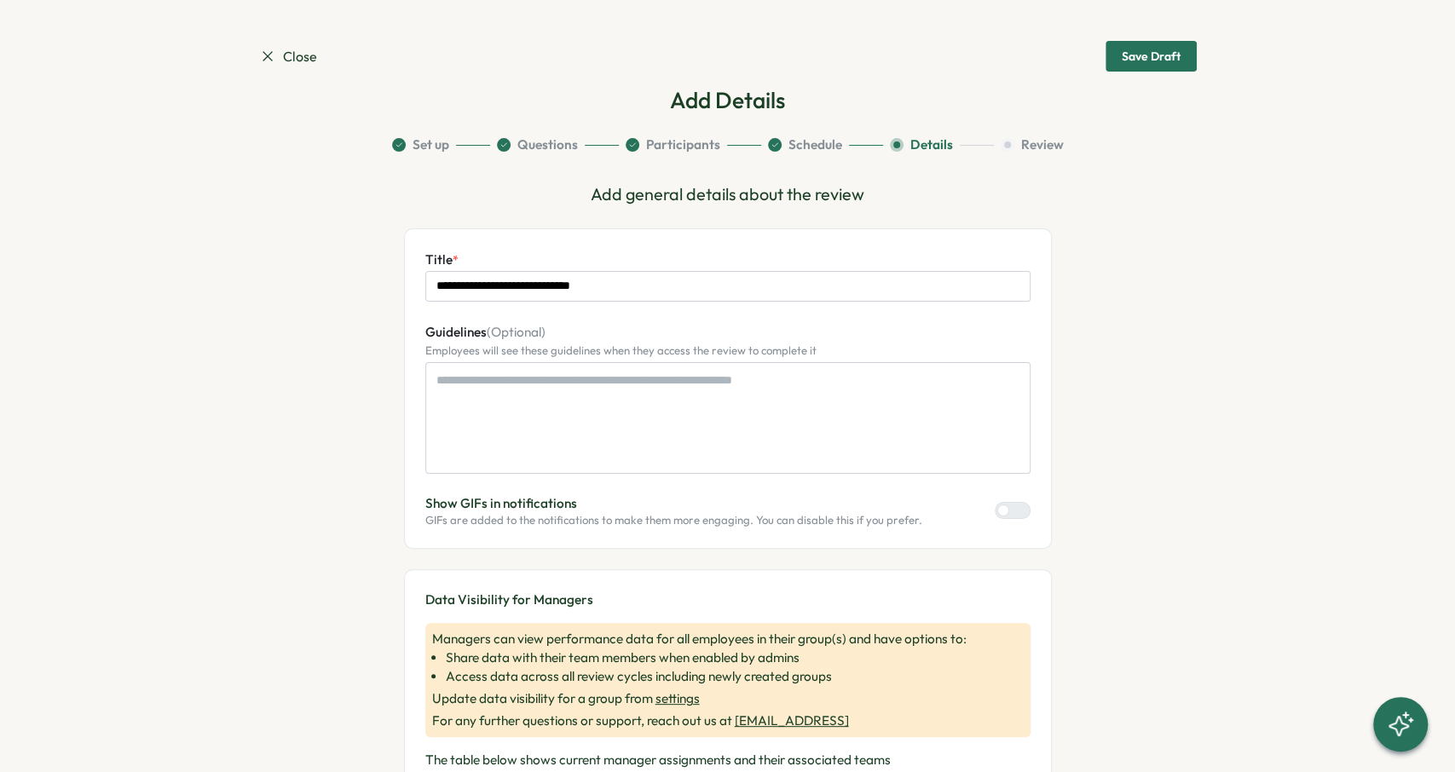
scroll to position [268, 0]
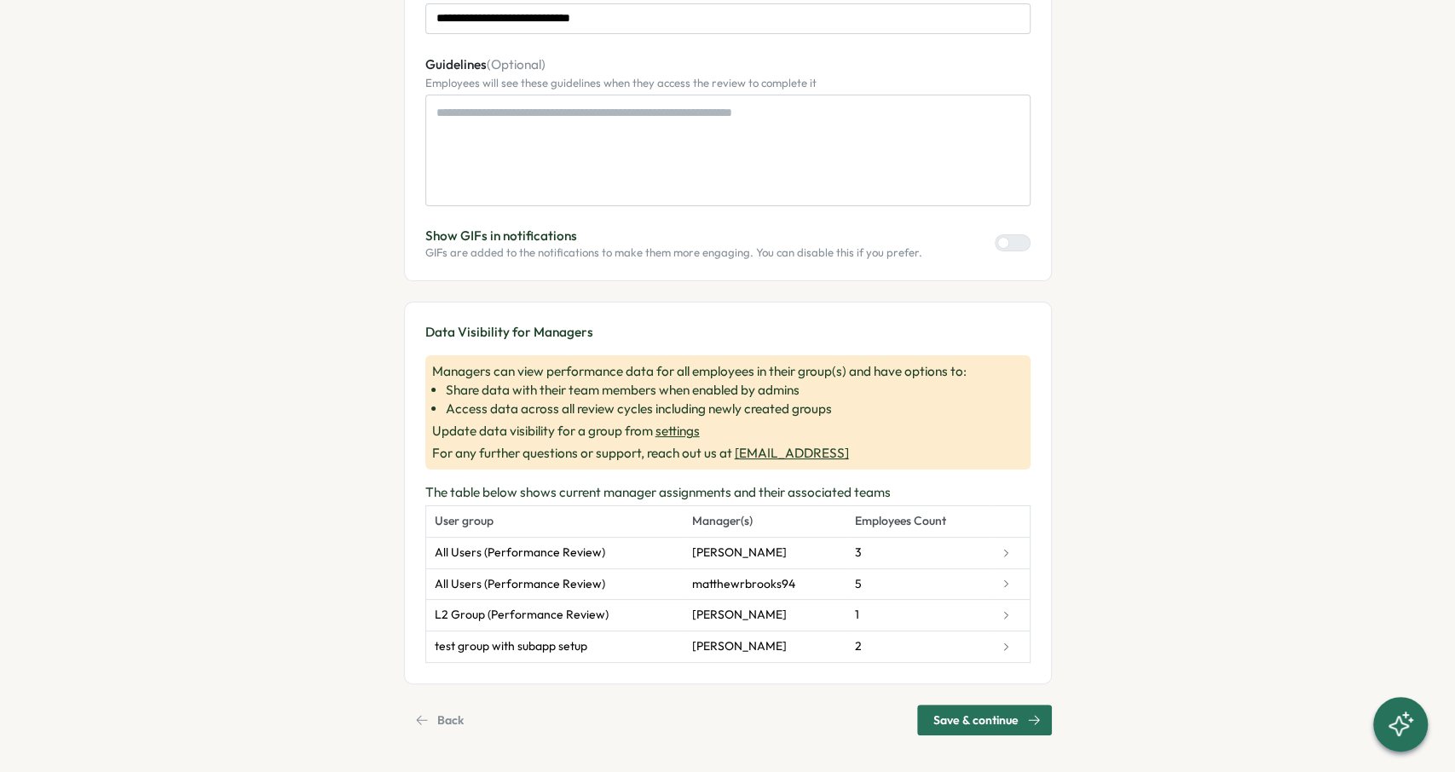
click at [986, 713] on span "Save & continue" at bounding box center [975, 720] width 85 height 29
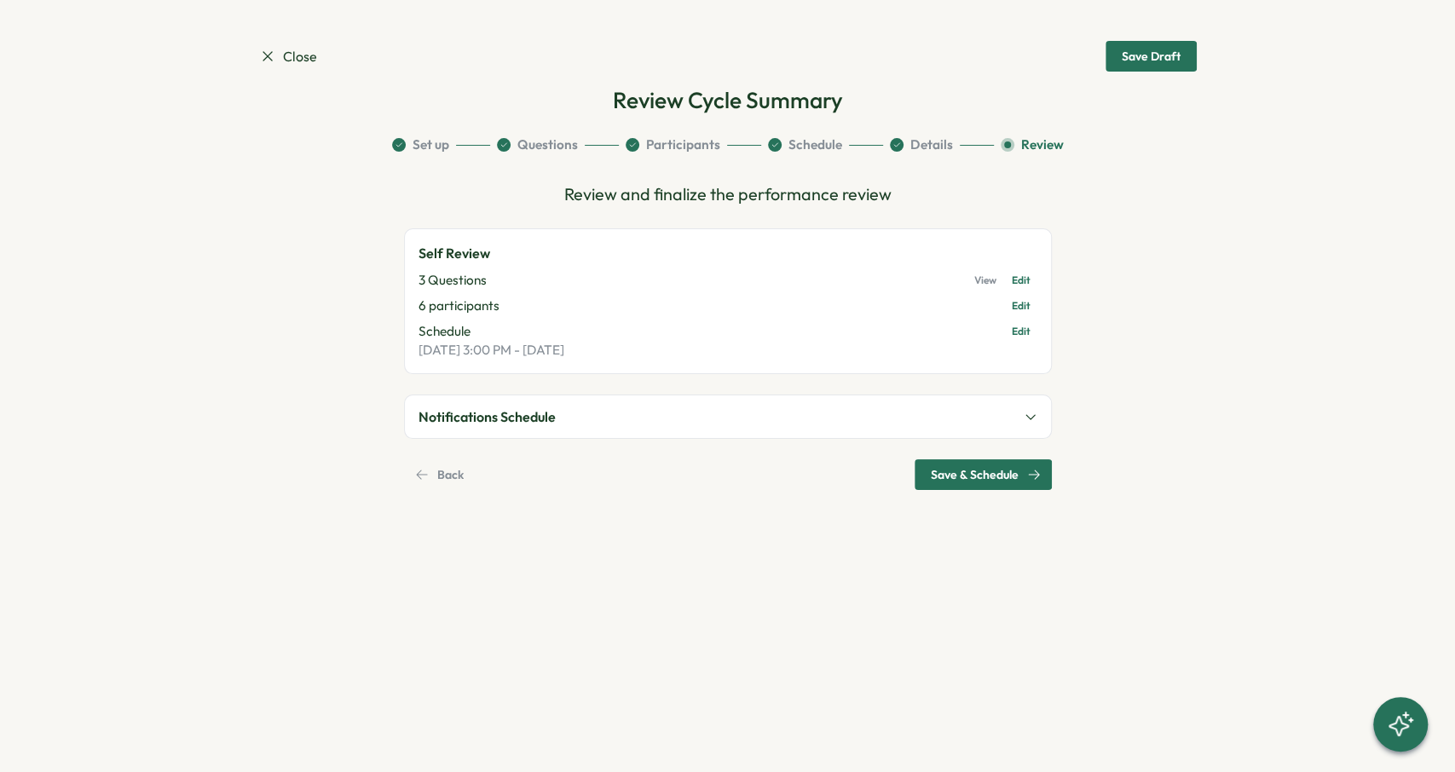
click at [988, 474] on span "Save & Schedule" at bounding box center [975, 474] width 88 height 29
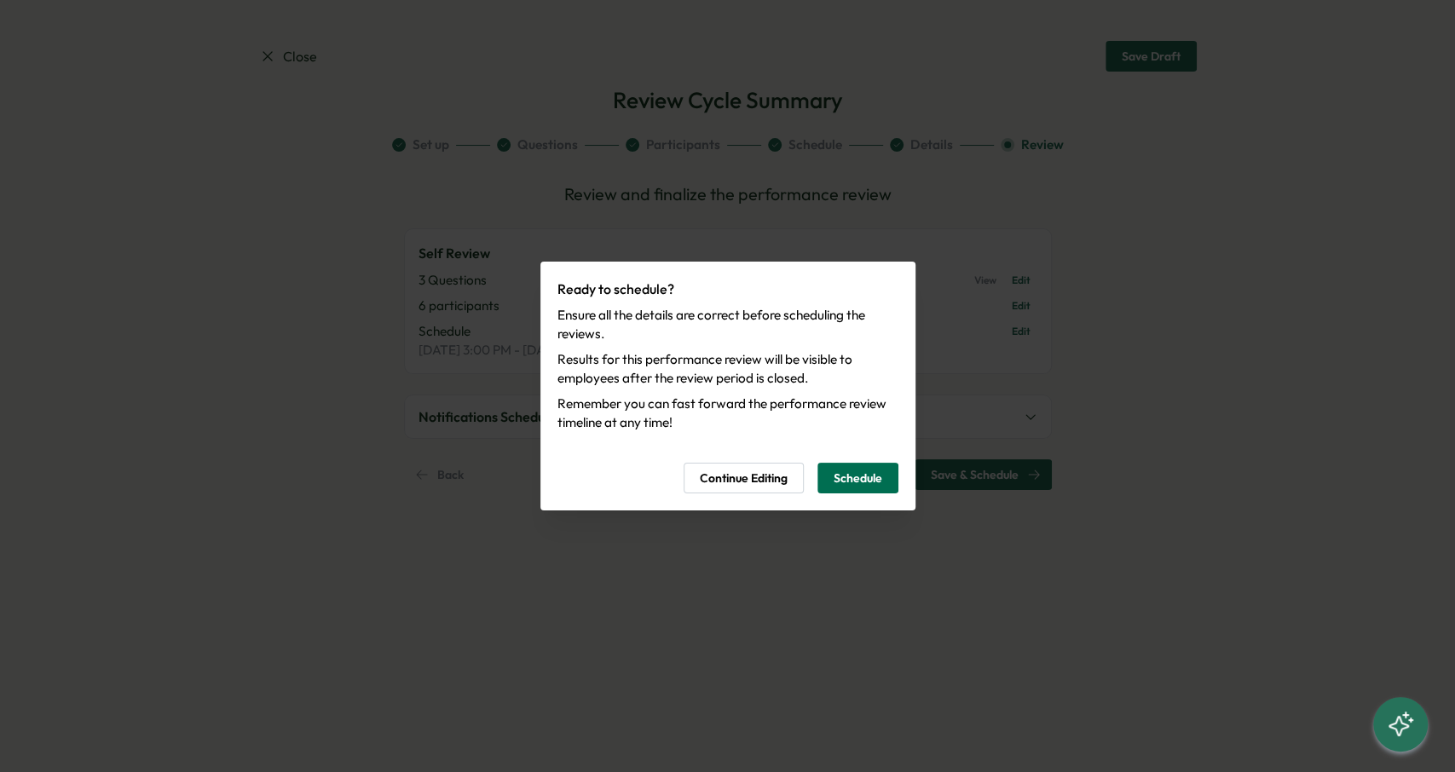
click at [870, 476] on span "Schedule" at bounding box center [857, 478] width 49 height 29
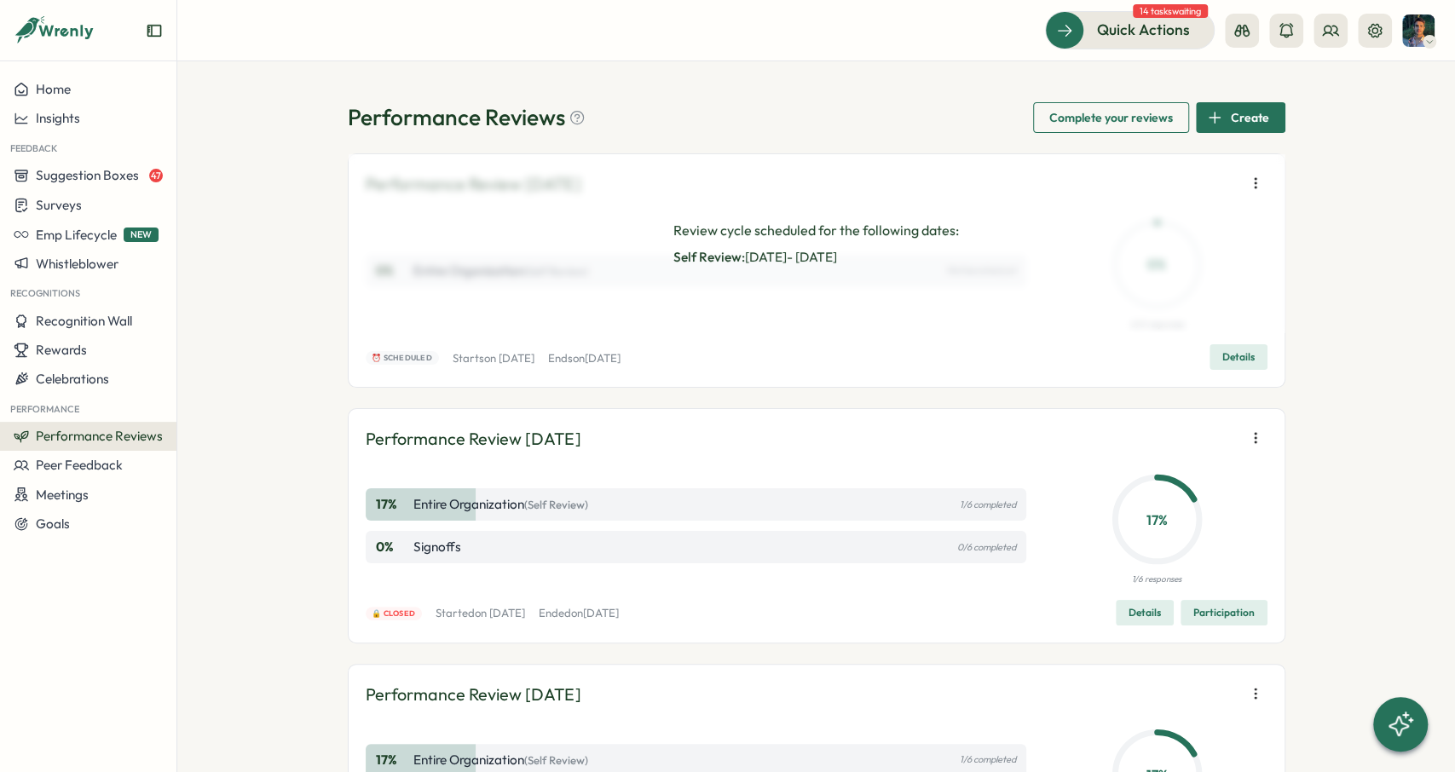
click at [1255, 182] on icon "button" at bounding box center [1255, 183] width 17 height 17
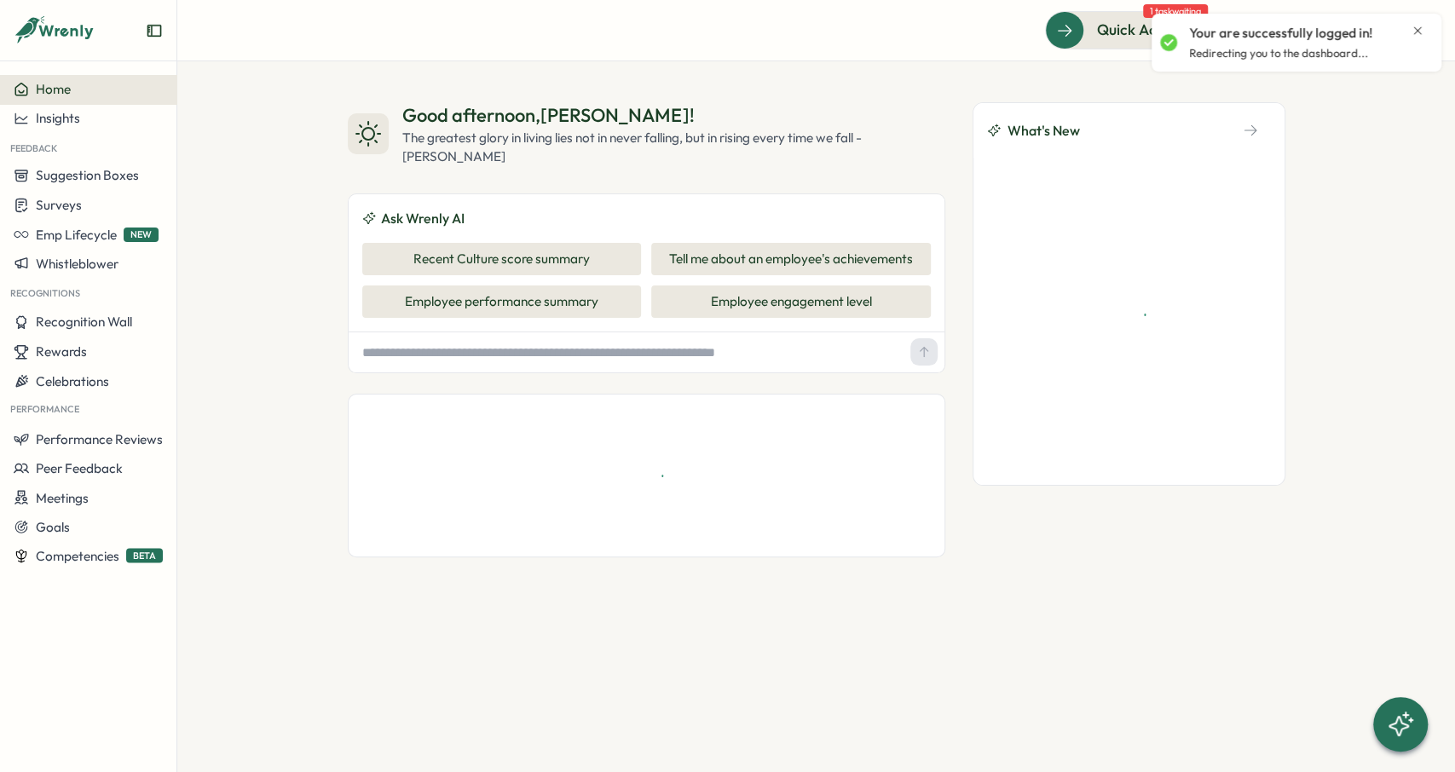
click at [1419, 27] on icon "Close notification" at bounding box center [1417, 31] width 14 height 14
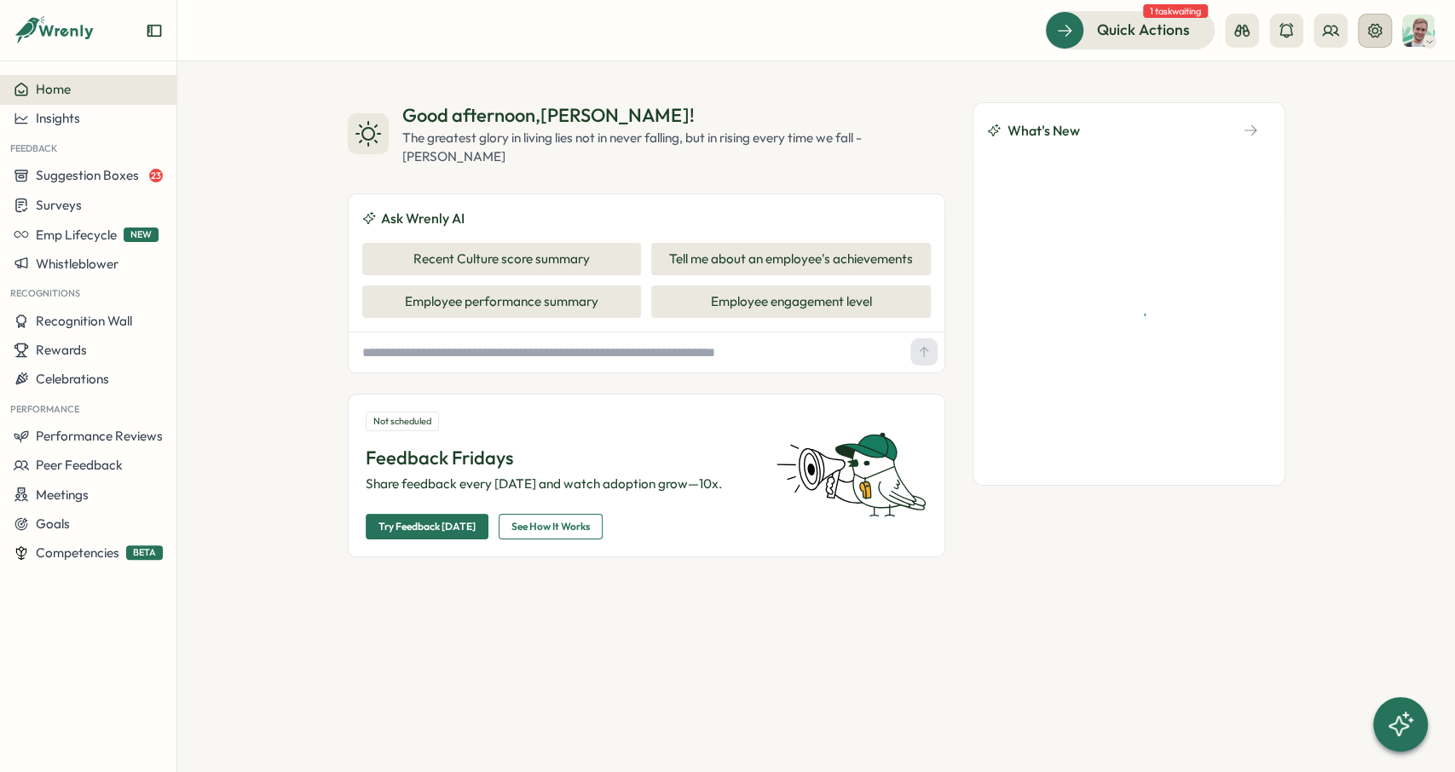
click at [1375, 37] on icon at bounding box center [1374, 30] width 17 height 17
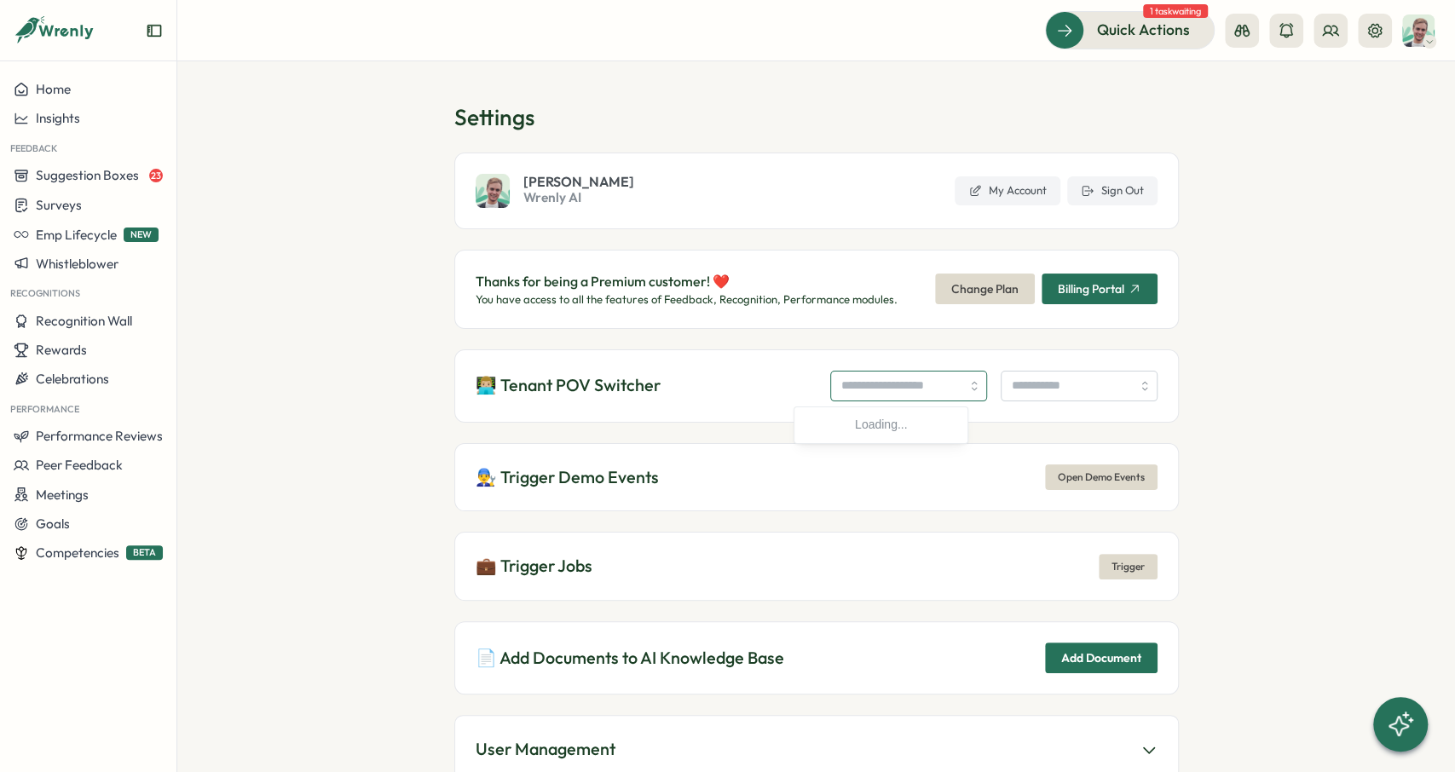
click at [944, 376] on input "search" at bounding box center [908, 386] width 157 height 31
paste input "**********"
type input "**********"
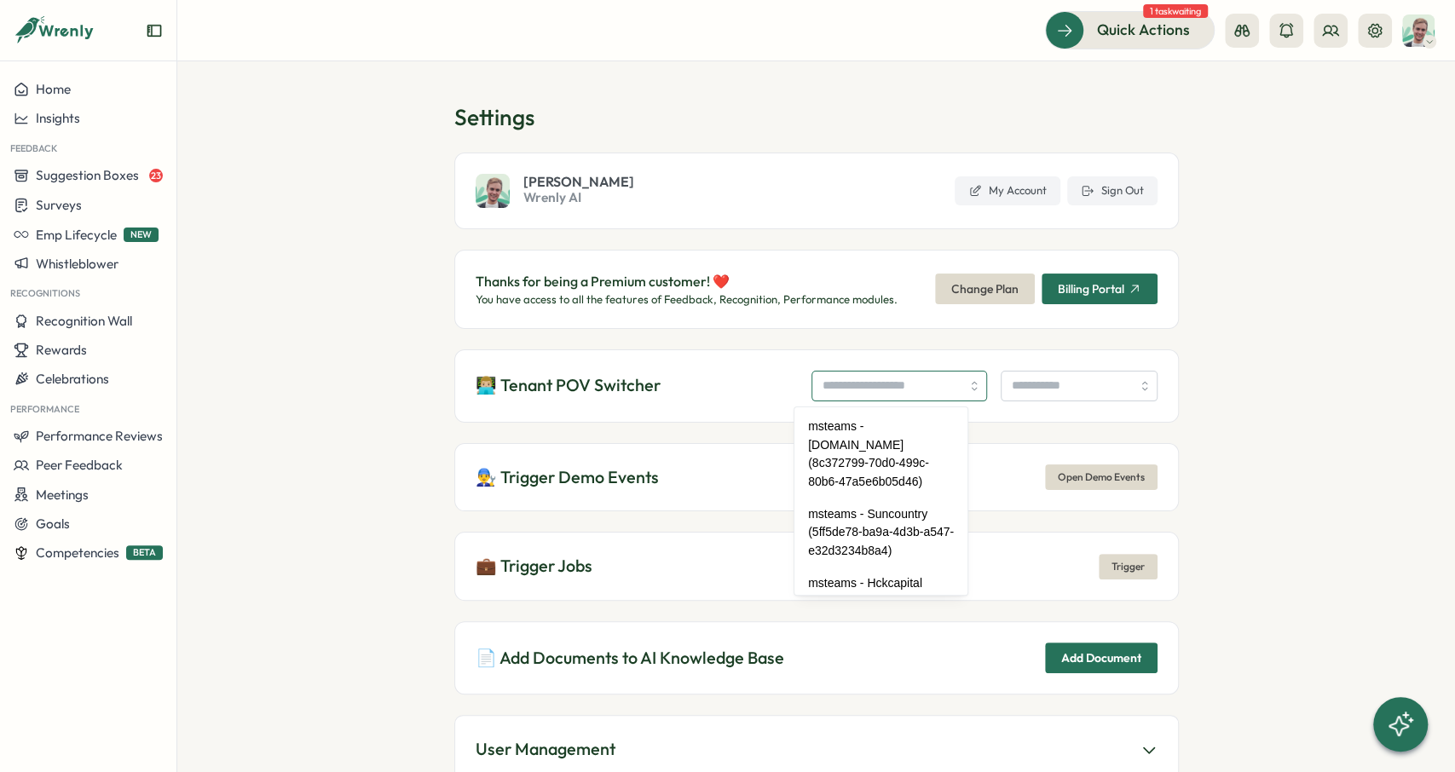
paste input "**********"
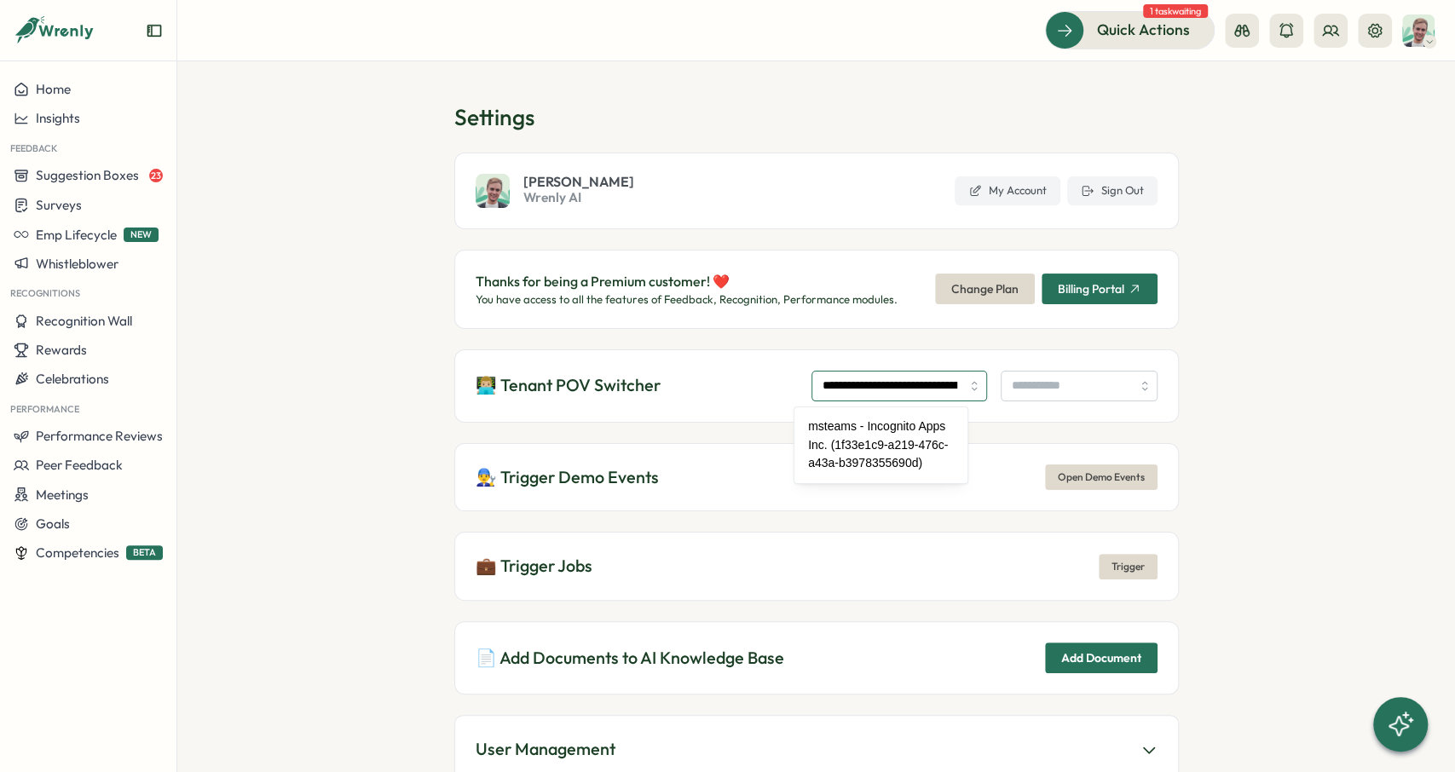
scroll to position [0, 82]
type input "**********"
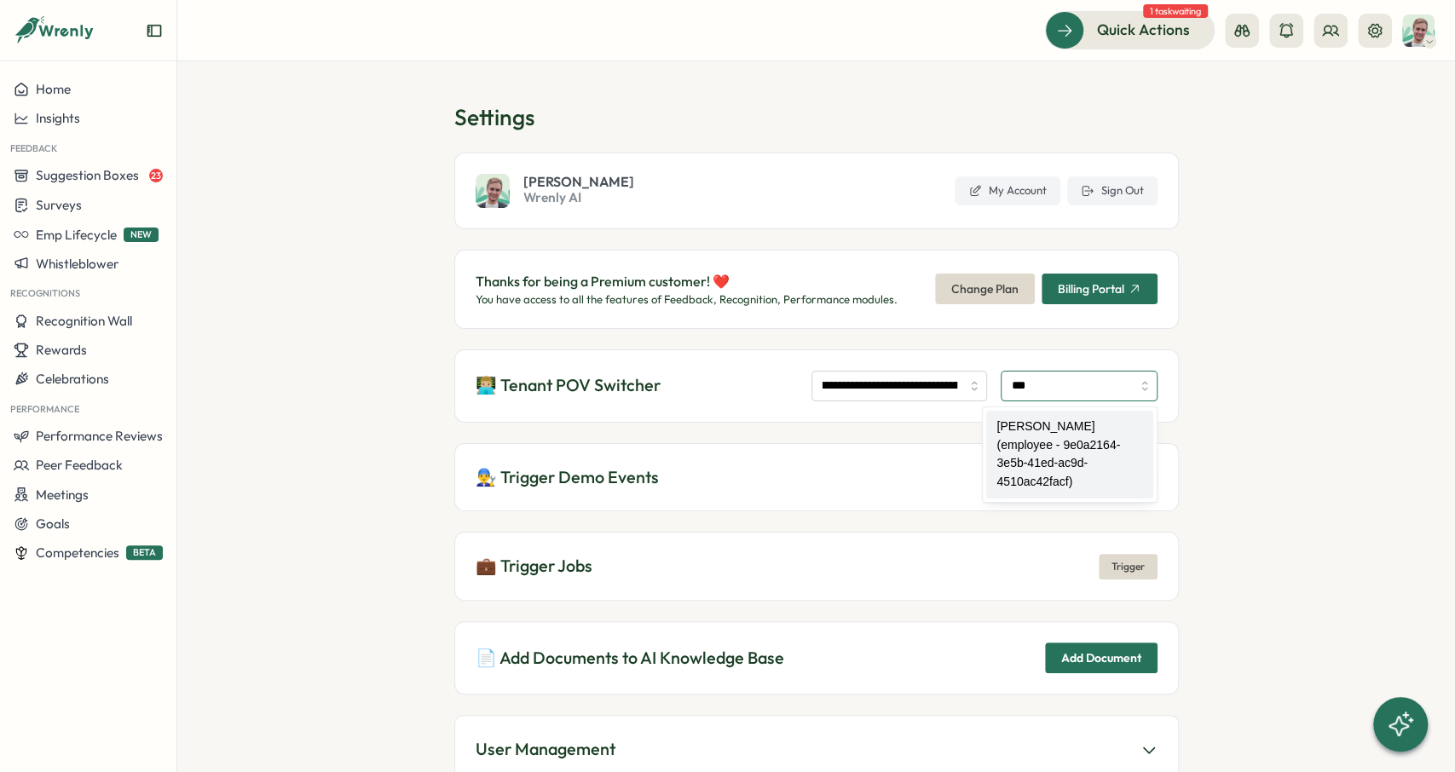
type input "**********"
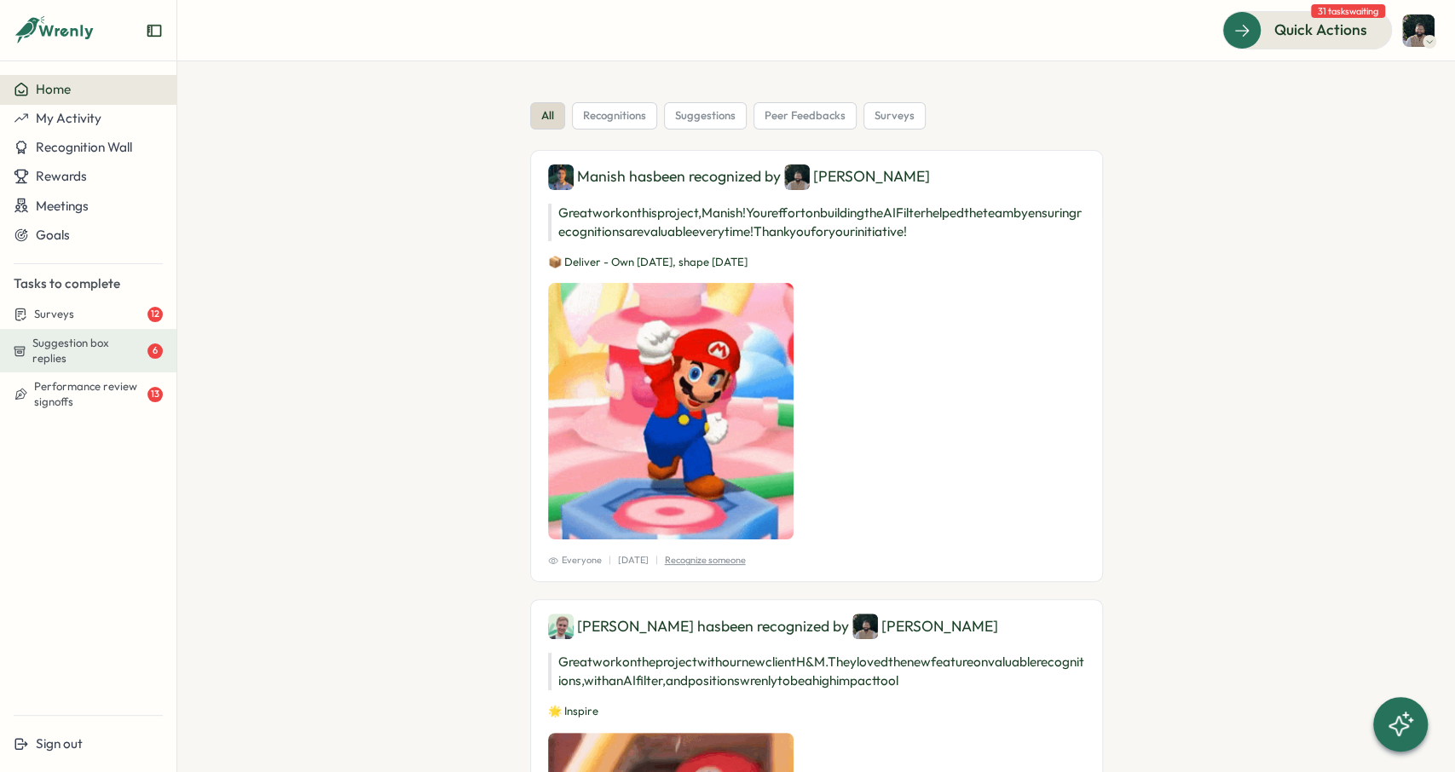
click at [124, 349] on span "Suggestion box replies" at bounding box center [88, 351] width 112 height 30
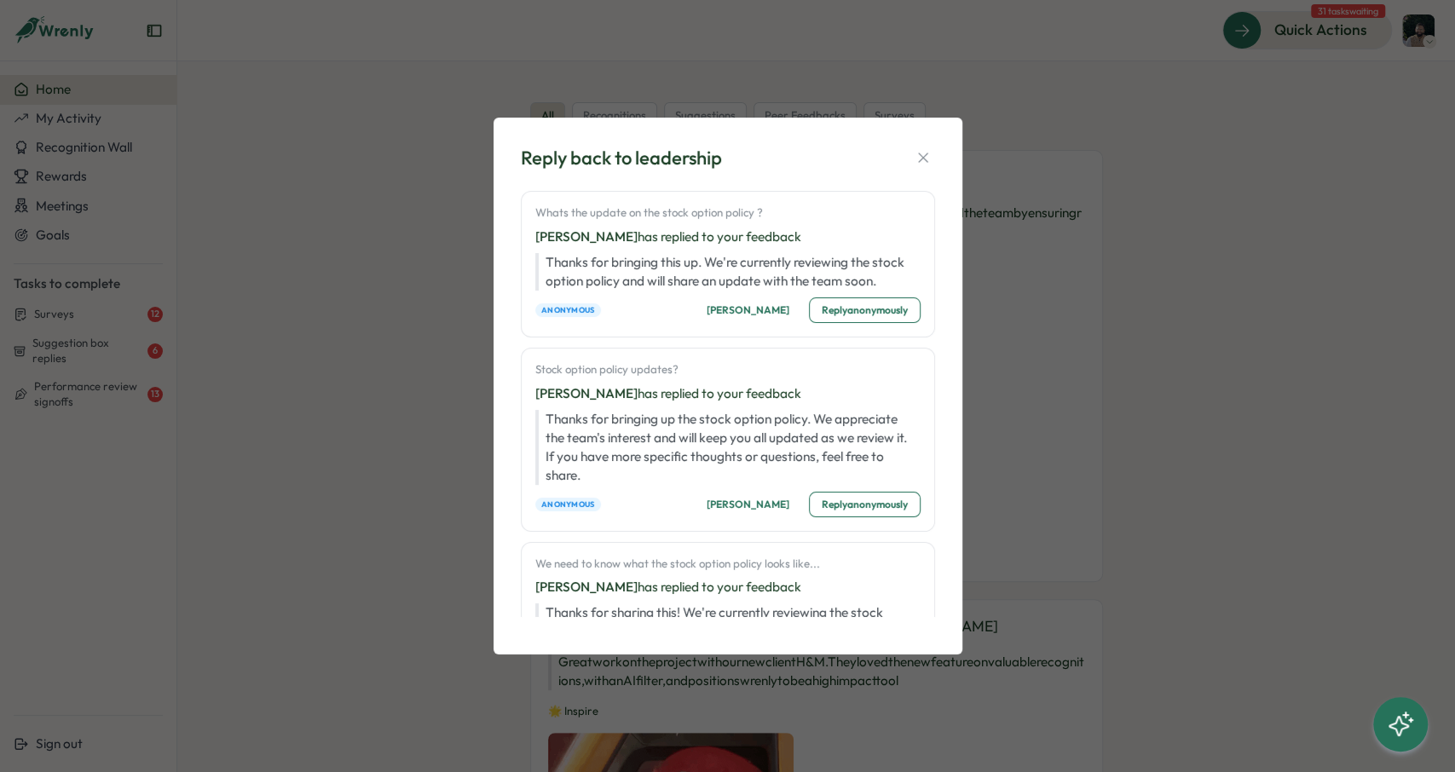
click at [776, 318] on span "Mark read" at bounding box center [748, 310] width 83 height 24
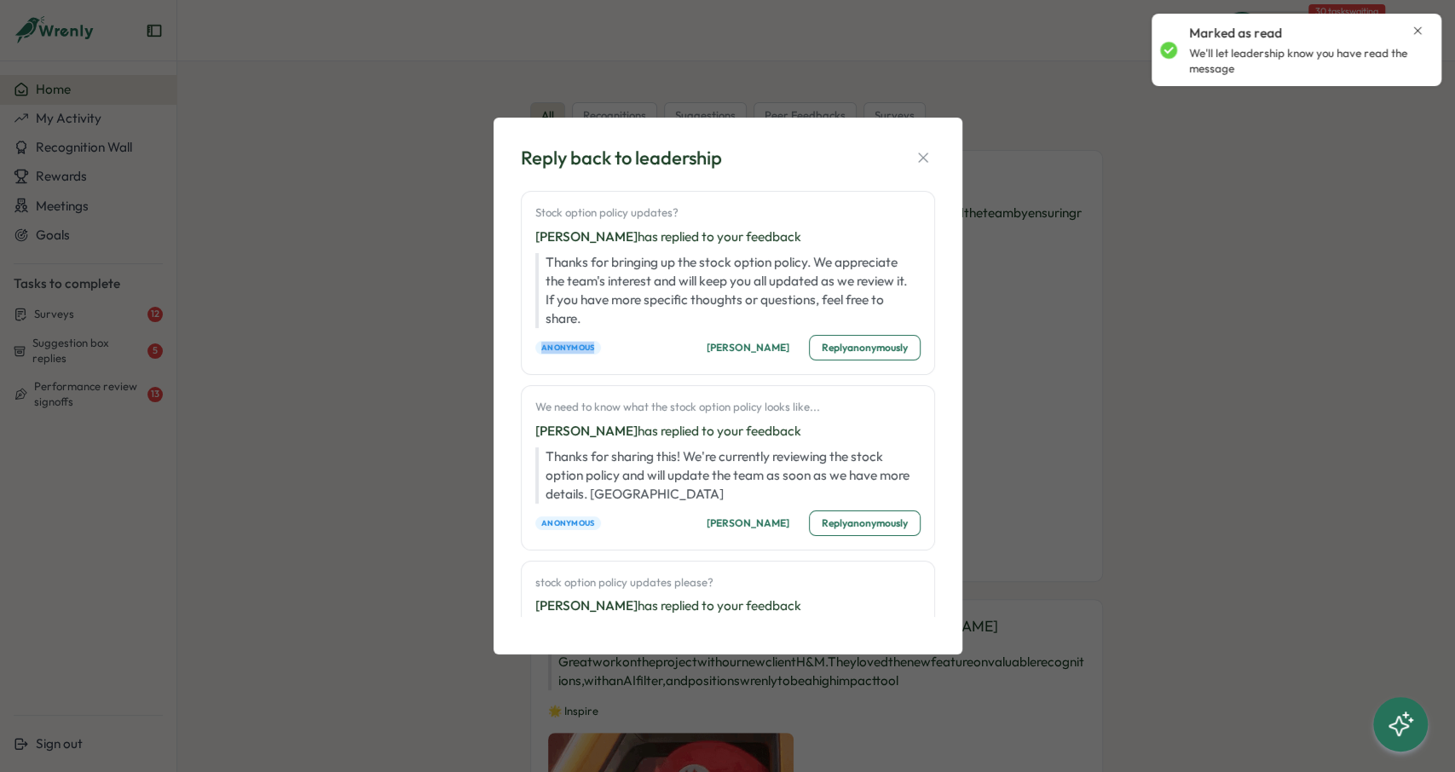
drag, startPoint x: 776, startPoint y: 318, endPoint x: 750, endPoint y: 367, distance: 56.0
click at [750, 367] on div "Stock option policy updates? Ali Khan has replied to your feedback Thanks for b…" at bounding box center [728, 283] width 414 height 184
click at [759, 352] on span "Mark read" at bounding box center [748, 348] width 83 height 24
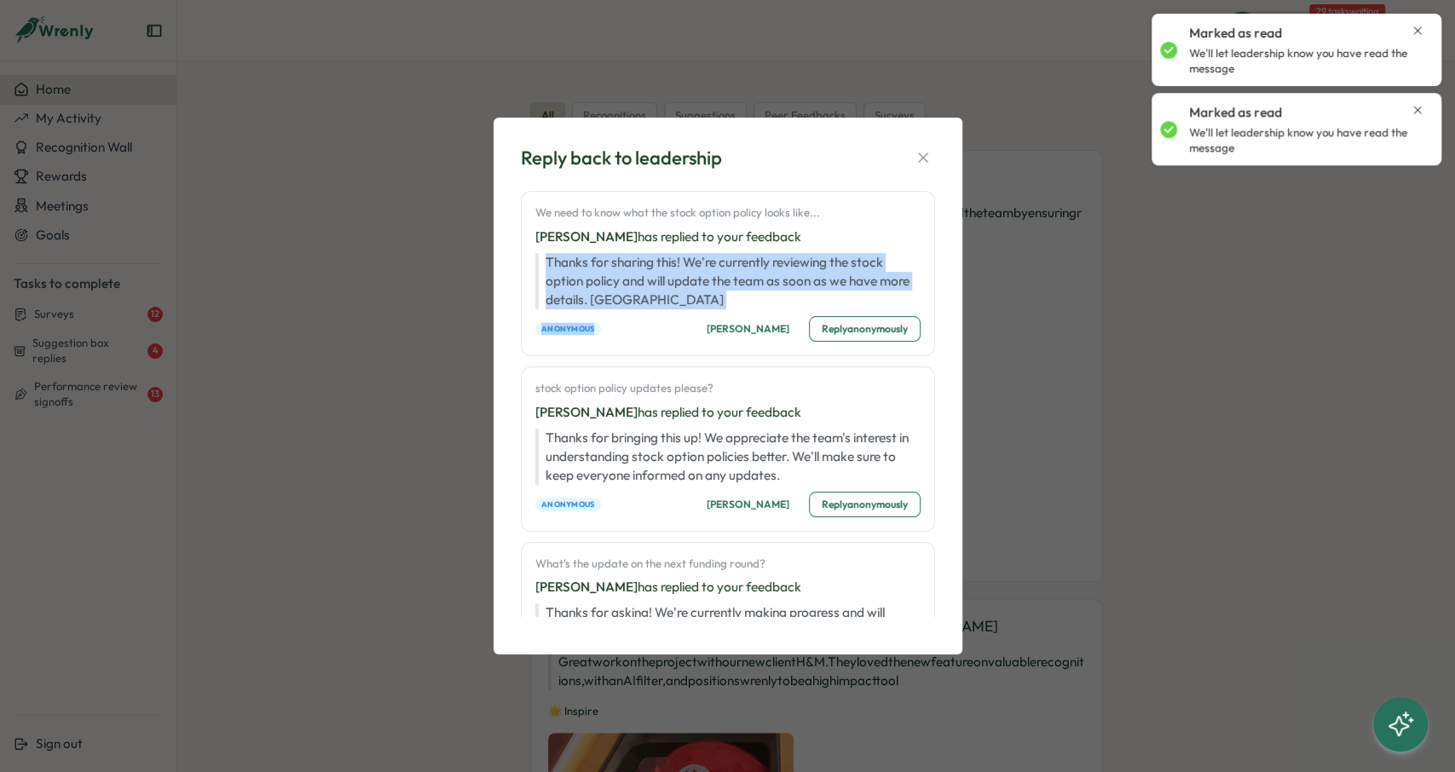
click at [764, 338] on span "Mark read" at bounding box center [748, 329] width 83 height 24
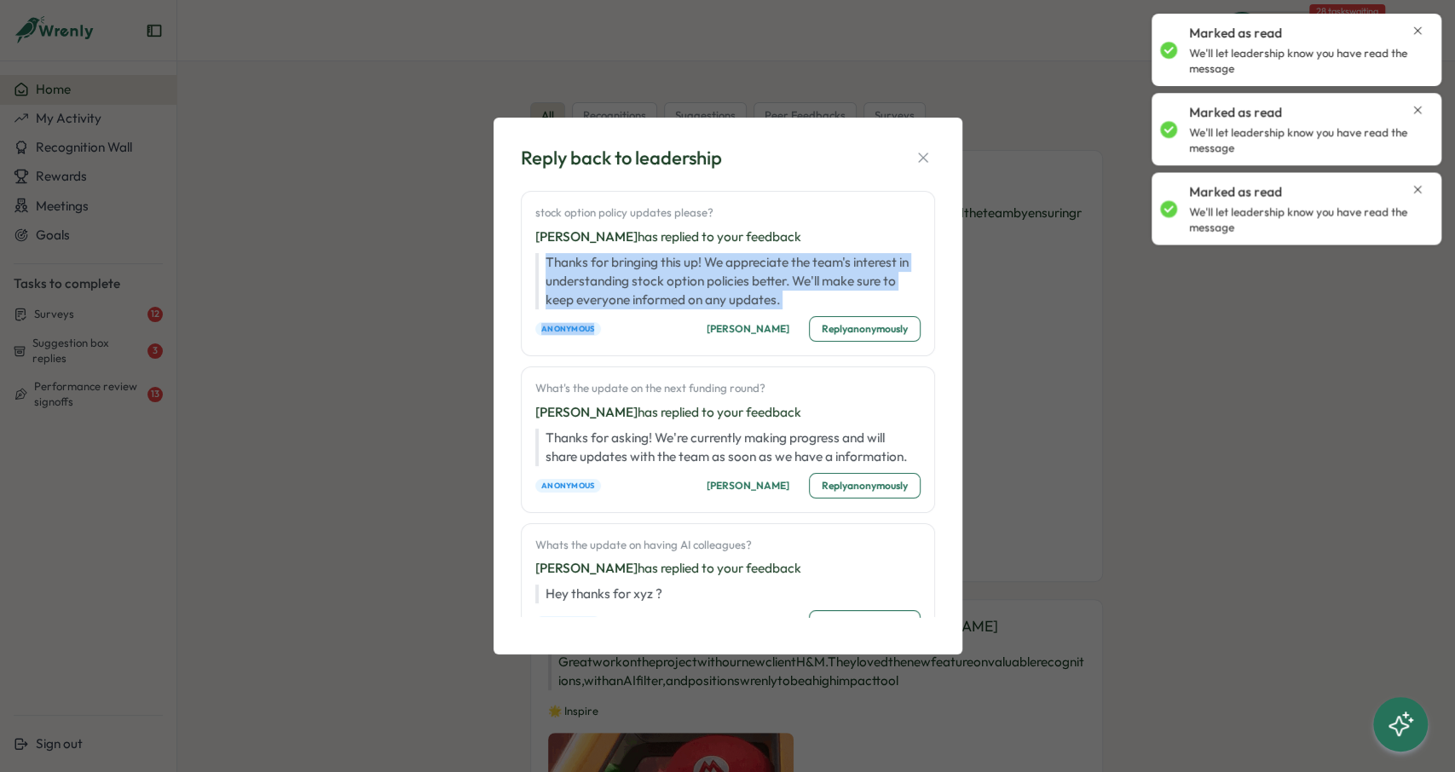
click at [765, 331] on span "Mark read" at bounding box center [748, 329] width 83 height 24
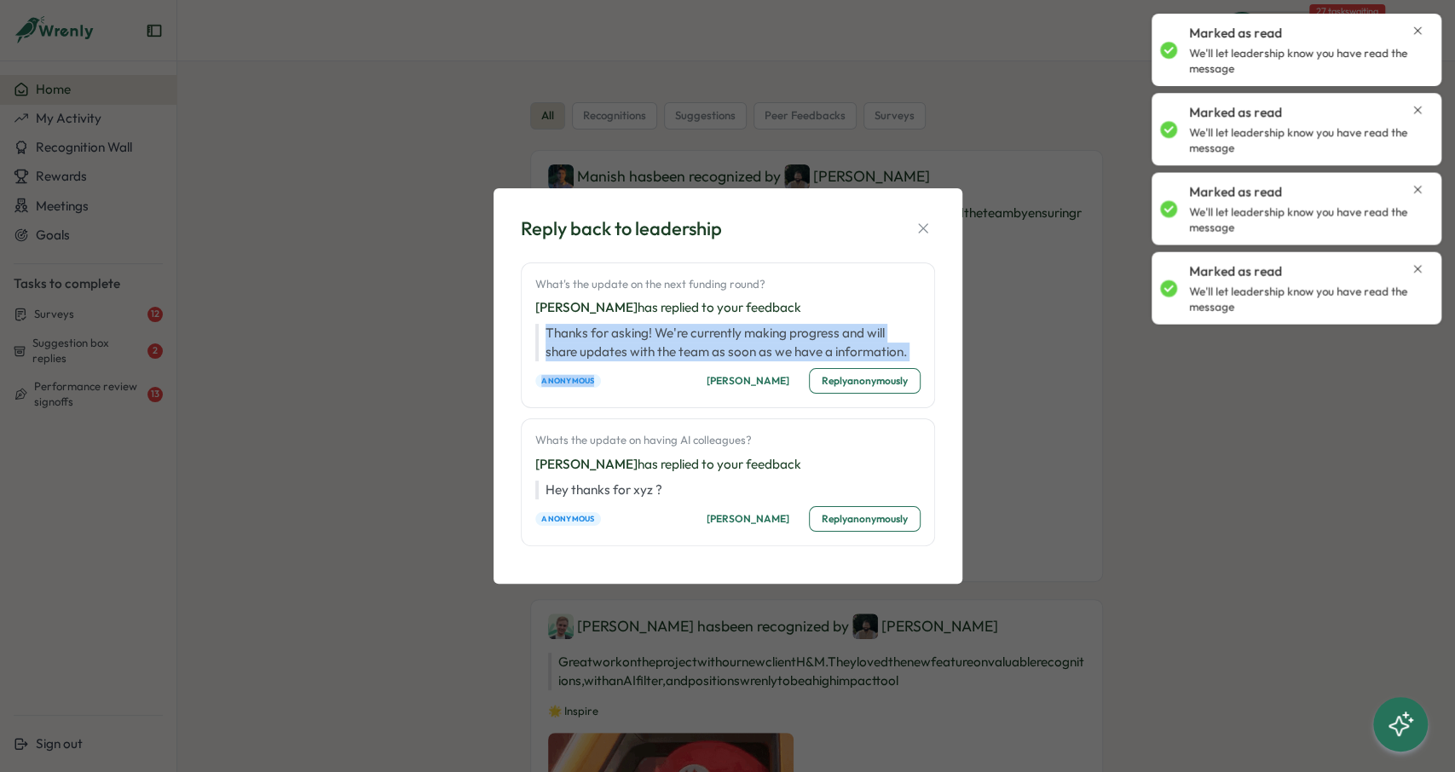
click at [756, 383] on span "Mark read" at bounding box center [748, 381] width 83 height 24
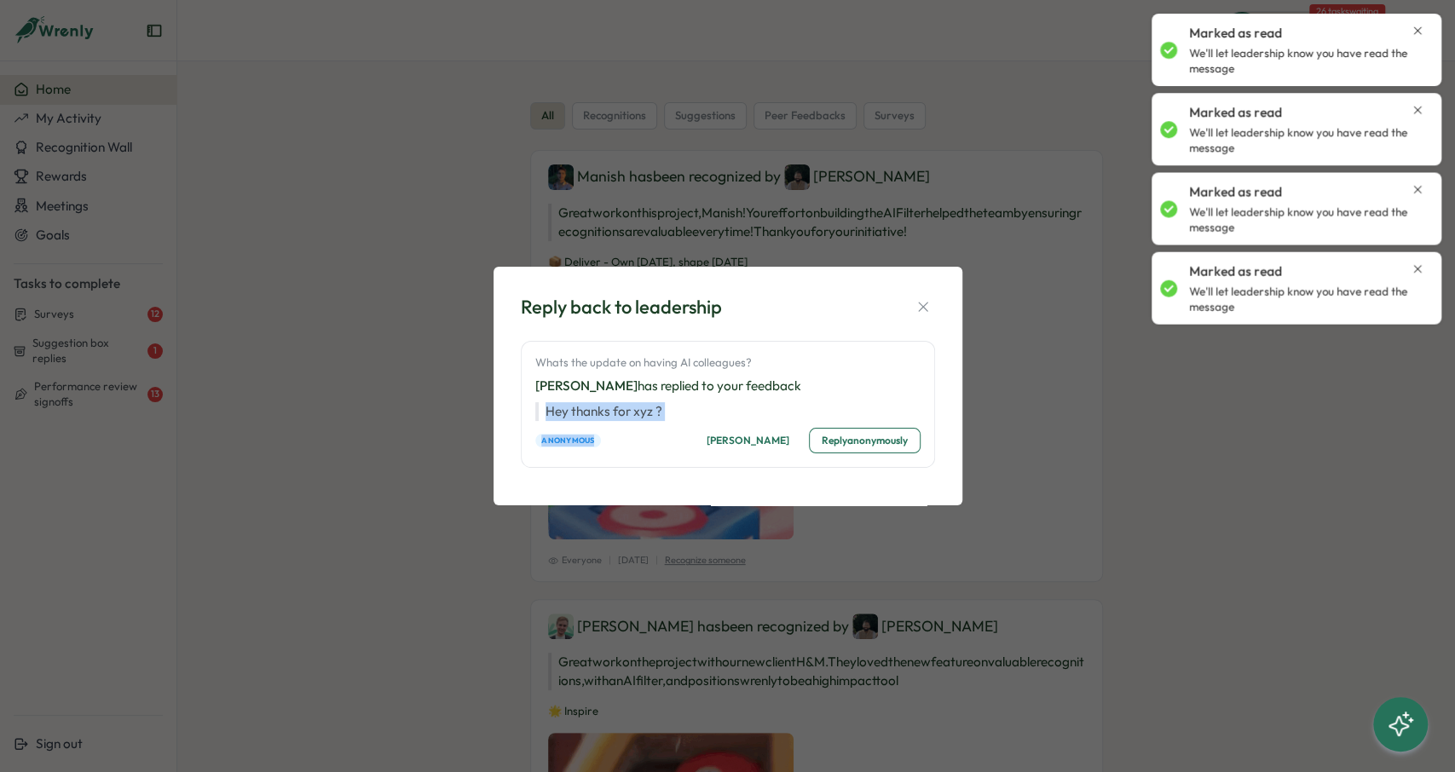
click at [754, 432] on span "Mark read" at bounding box center [748, 441] width 83 height 24
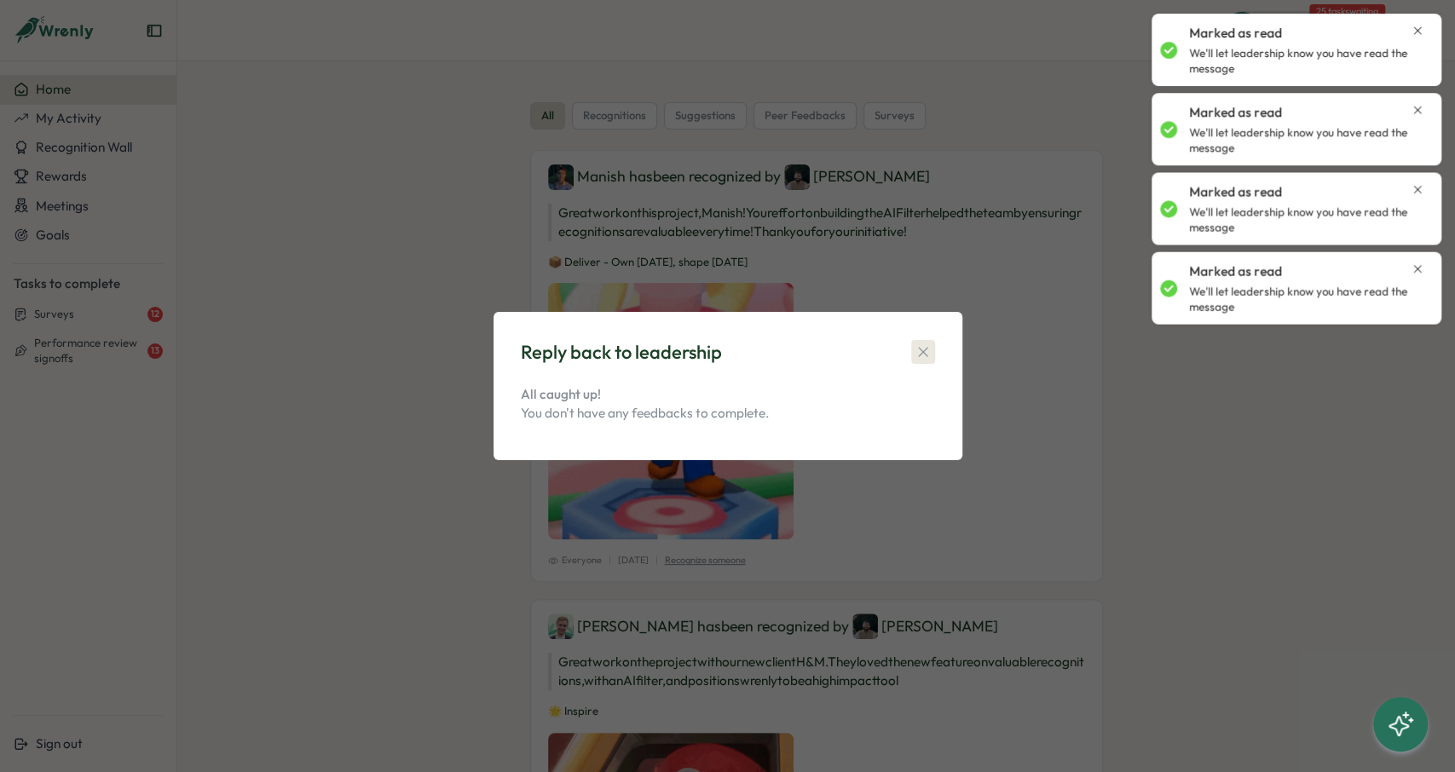
click at [925, 343] on button "button" at bounding box center [923, 352] width 24 height 24
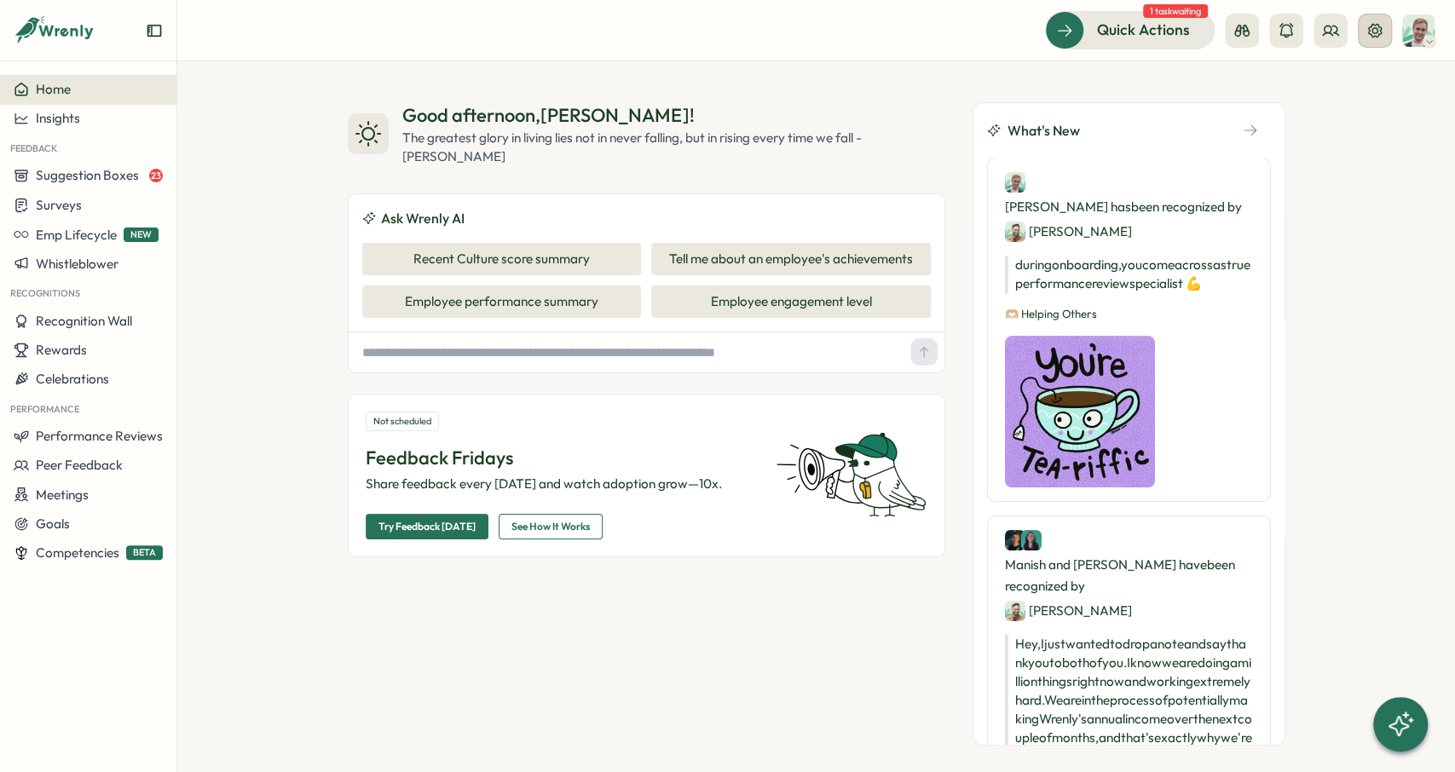
click at [1373, 25] on icon at bounding box center [1375, 30] width 14 height 14
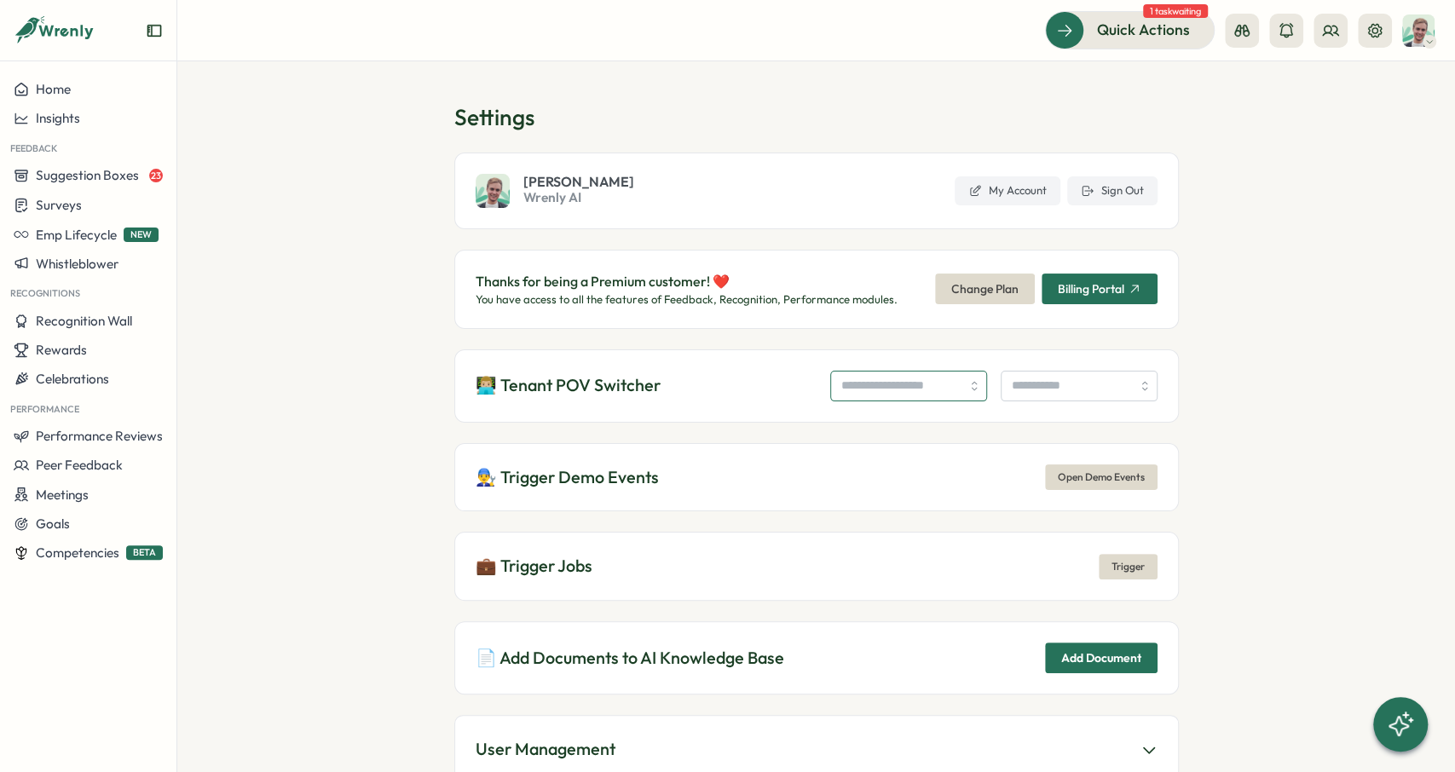
click at [875, 373] on input "search" at bounding box center [908, 386] width 157 height 31
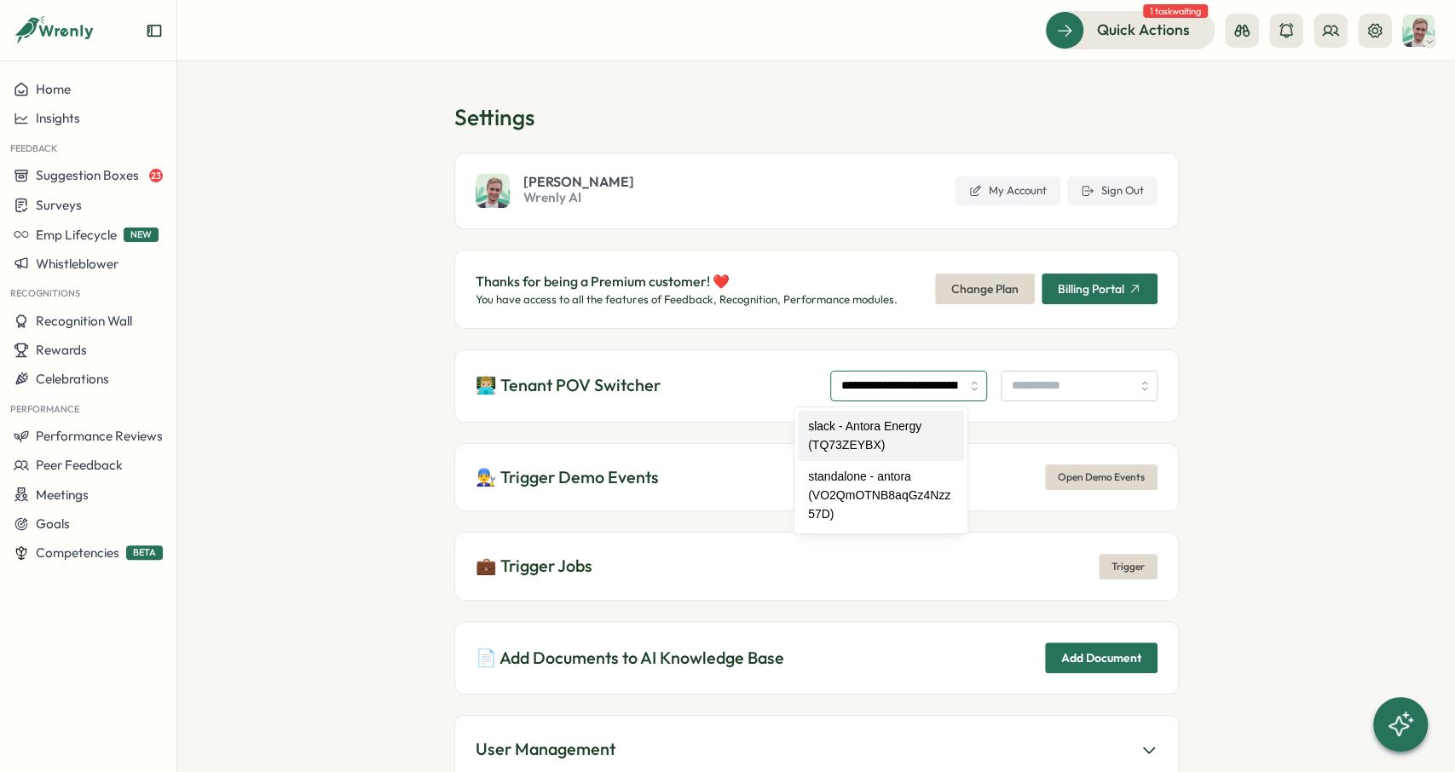
type input "**********"
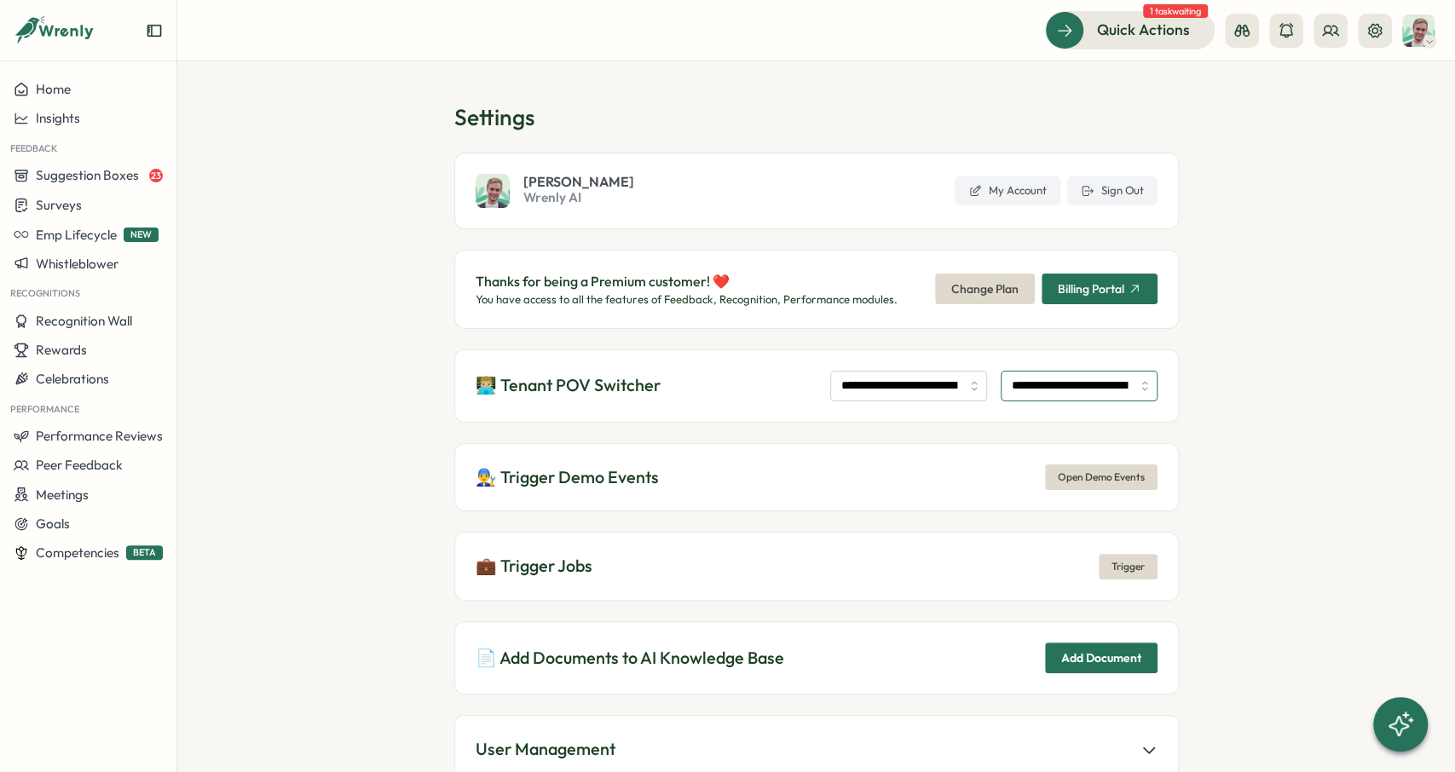
type input "**********"
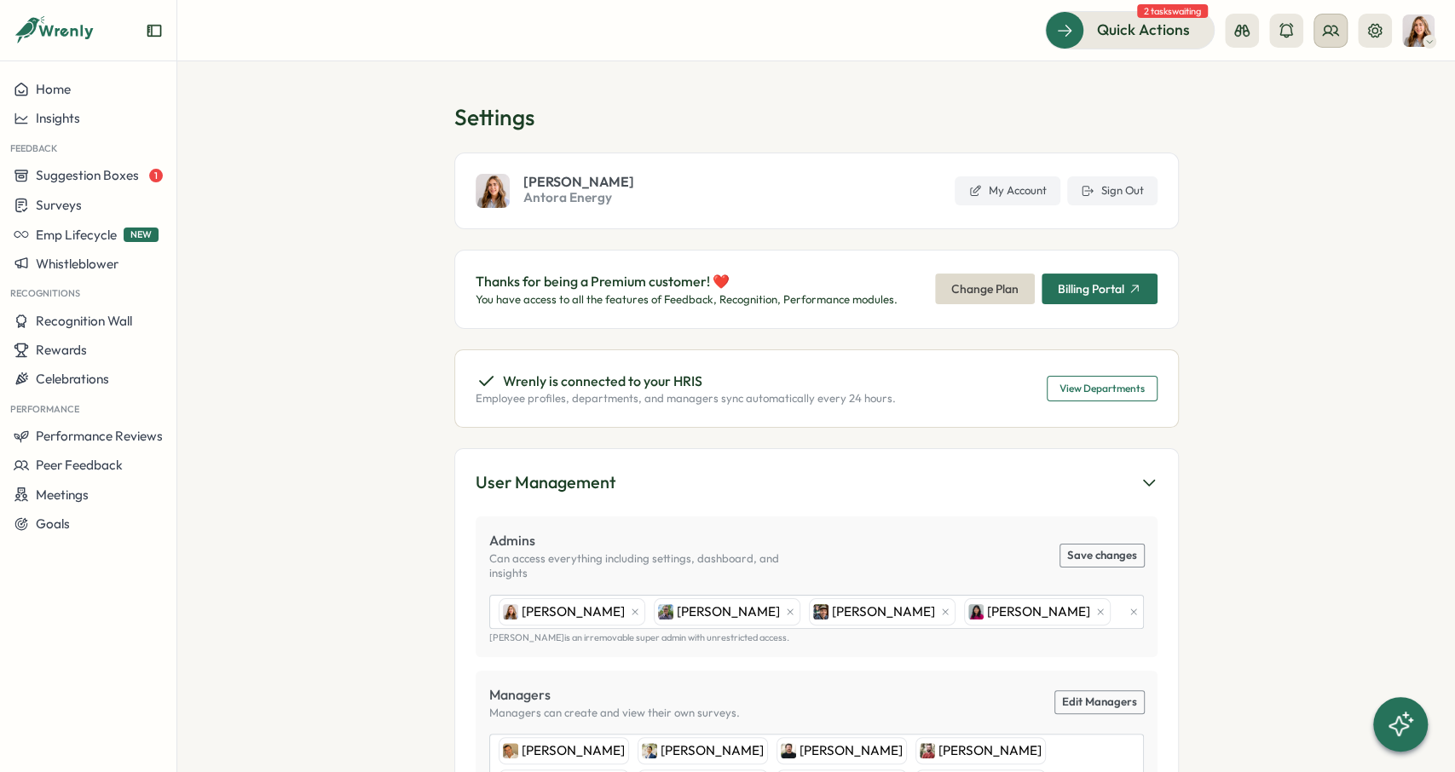
click at [1337, 37] on icon at bounding box center [1330, 30] width 17 height 17
click at [1224, 444] on section "Settings [PERSON_NAME] Antora Energy My Account Sign Out Thanks for being a Pre…" at bounding box center [816, 416] width 1278 height 711
click at [159, 441] on span "Performance Reviews" at bounding box center [99, 436] width 127 height 16
click at [245, 389] on div "Reviews" at bounding box center [247, 404] width 146 height 32
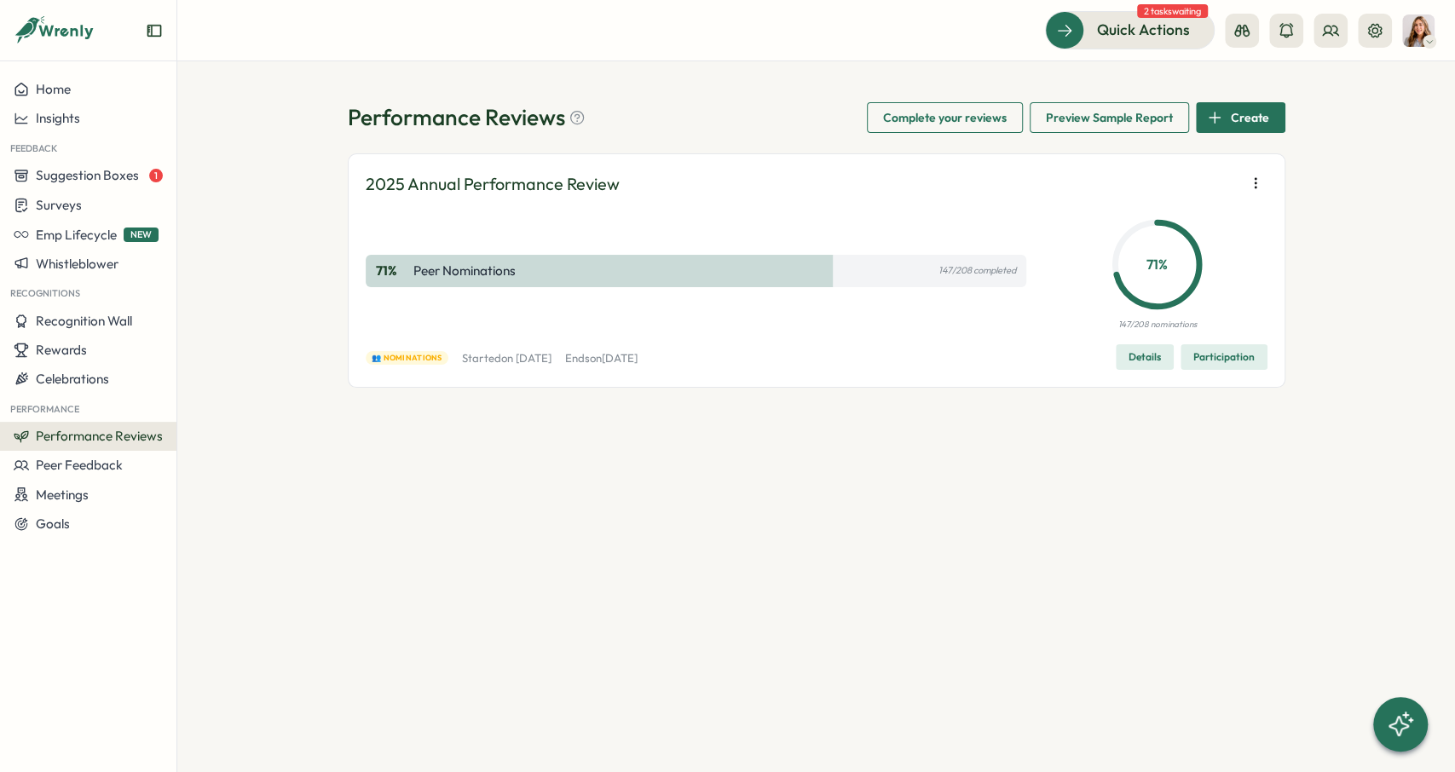
click at [1256, 186] on icon "button" at bounding box center [1255, 183] width 17 height 17
click at [1204, 212] on button "Remove user" at bounding box center [1150, 214] width 164 height 29
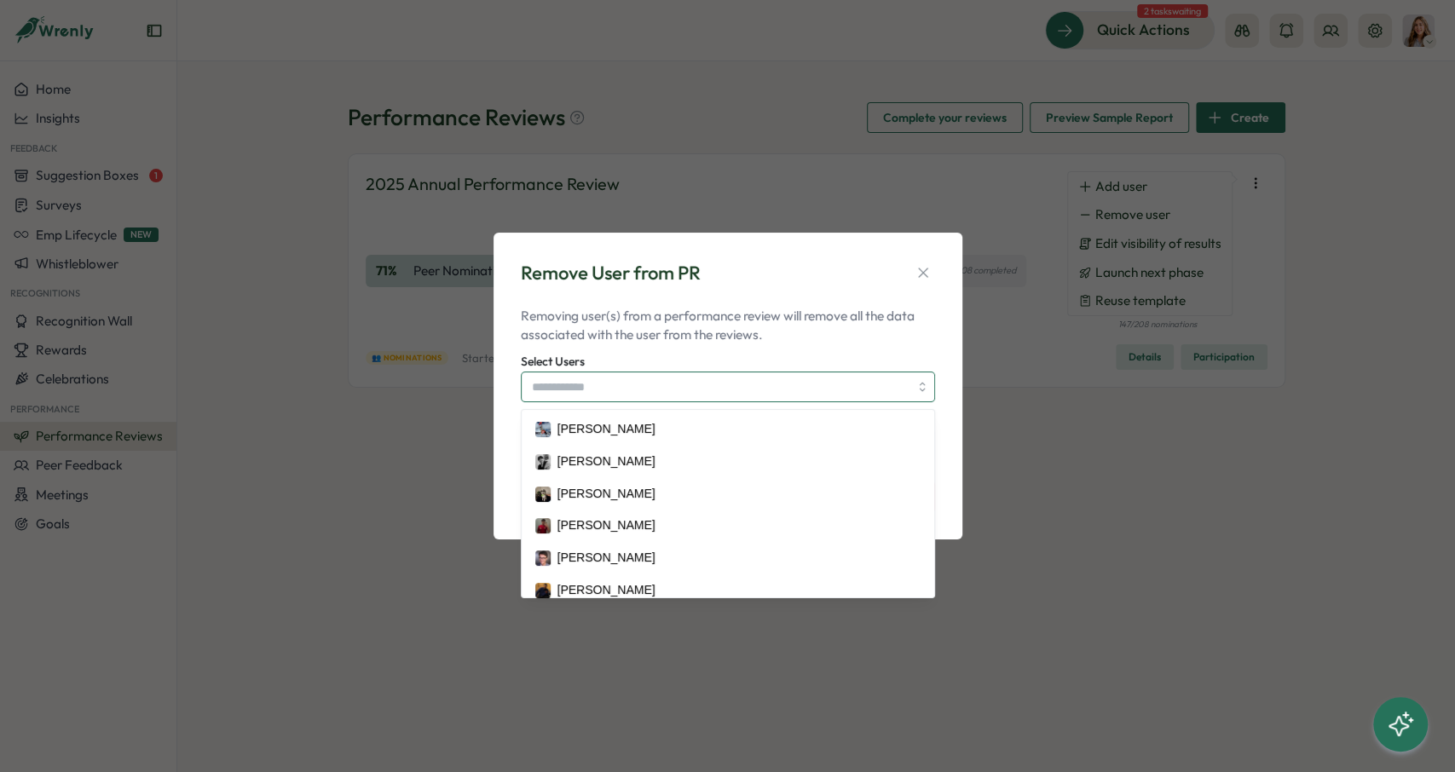
click at [645, 381] on input "Select Users" at bounding box center [720, 386] width 377 height 29
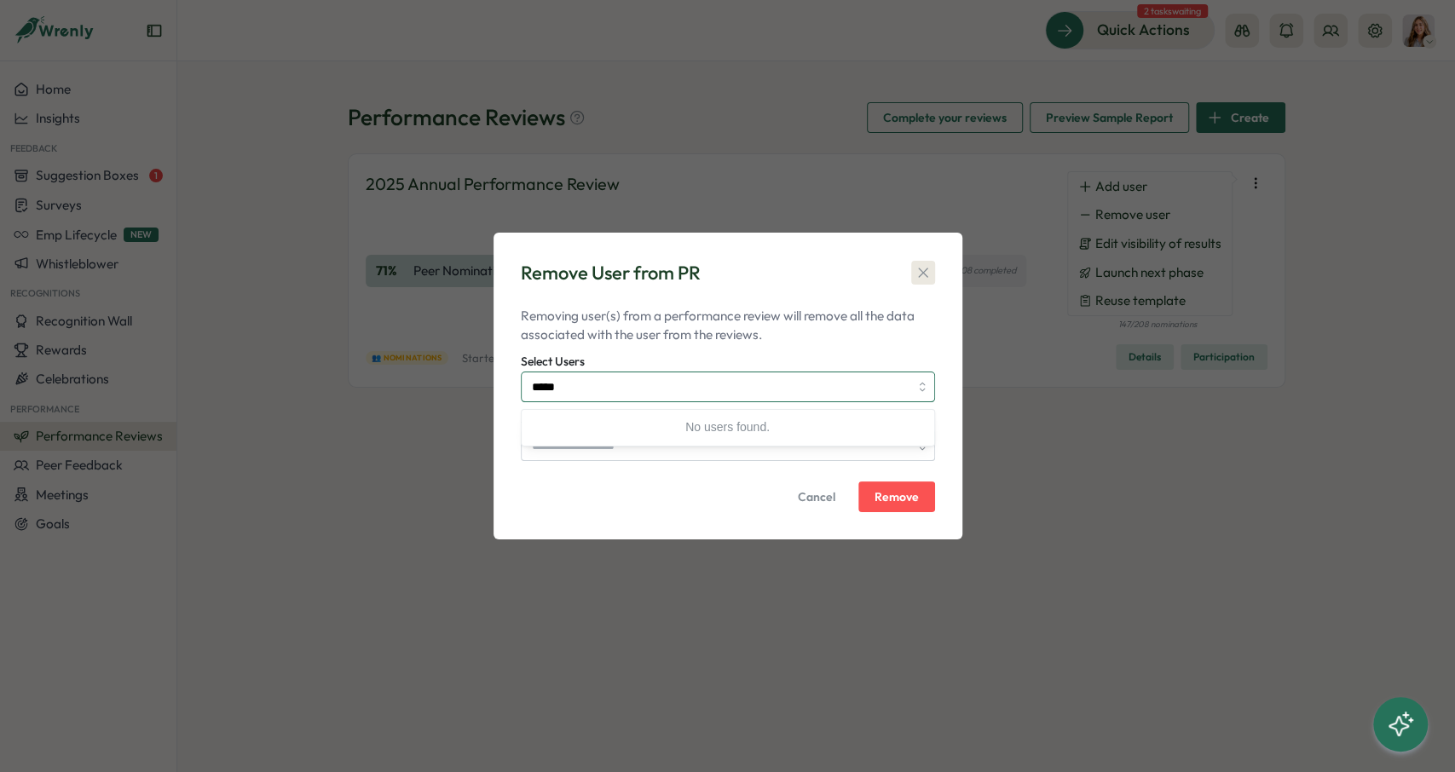
type input "*****"
click at [924, 276] on icon "button" at bounding box center [922, 272] width 17 height 17
